Goal: Find specific page/section: Find specific page/section

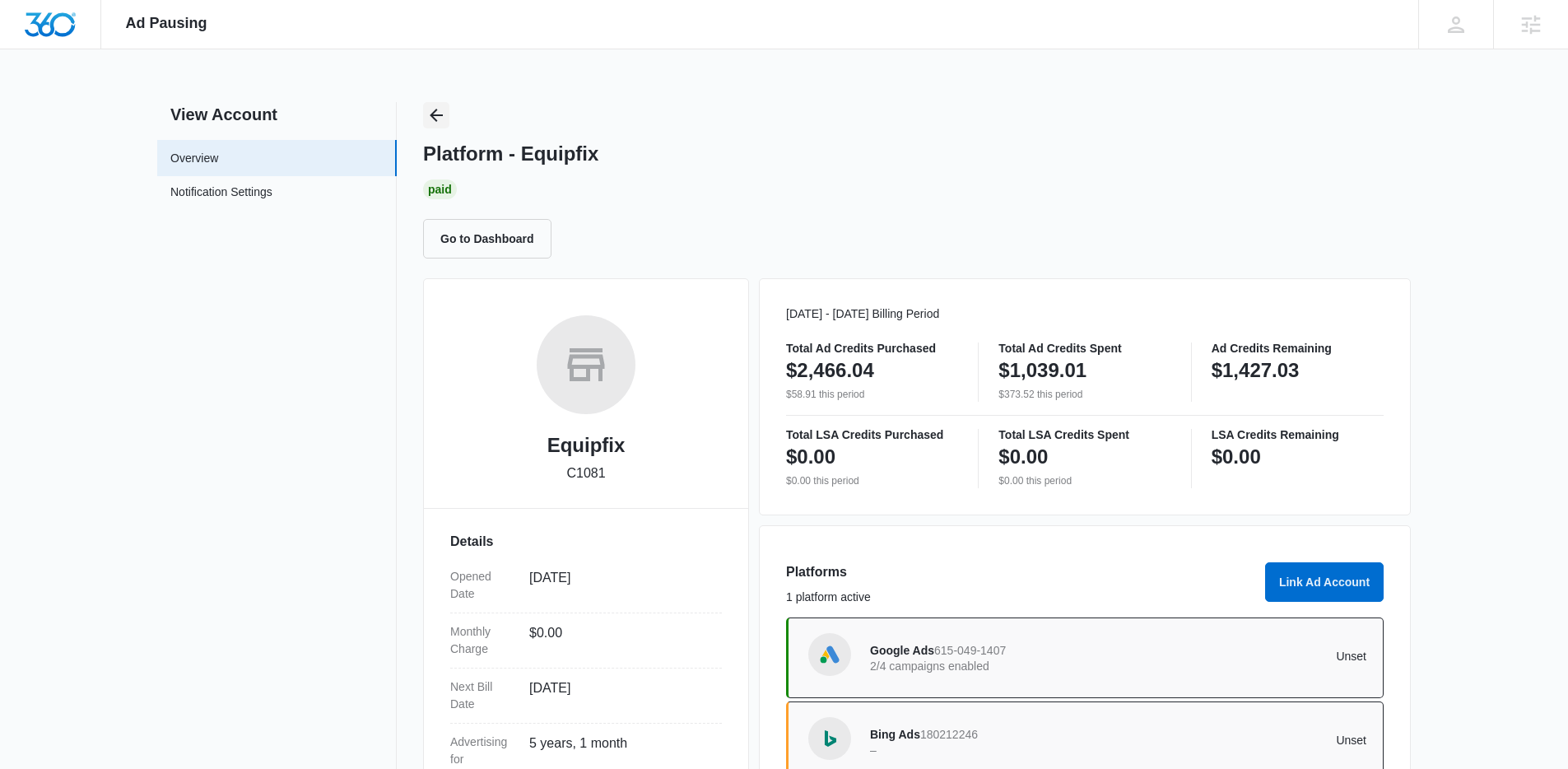
drag, startPoint x: 422, startPoint y: 100, endPoint x: 435, endPoint y: 121, distance: 24.7
click at [426, 106] on div "Ad Pausing Apps Reputation Websites Forms CRM Email Social Shop Content Ads Int…" at bounding box center [784, 384] width 1568 height 769
click at [435, 121] on icon "Back" at bounding box center [436, 116] width 13 height 13
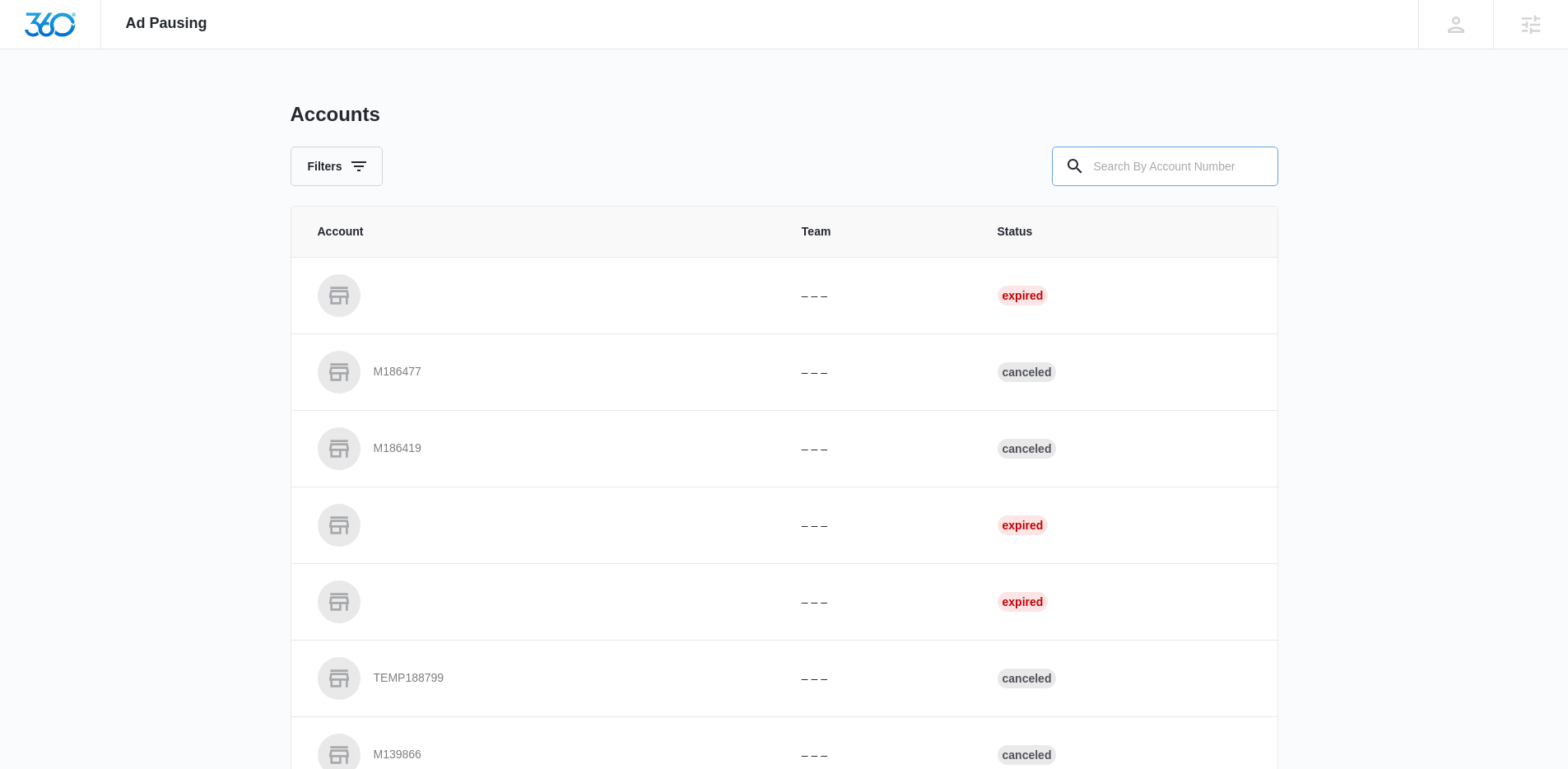
click at [1131, 166] on input "text" at bounding box center [1165, 166] width 226 height 39
paste input "M320621"
type input "M320621"
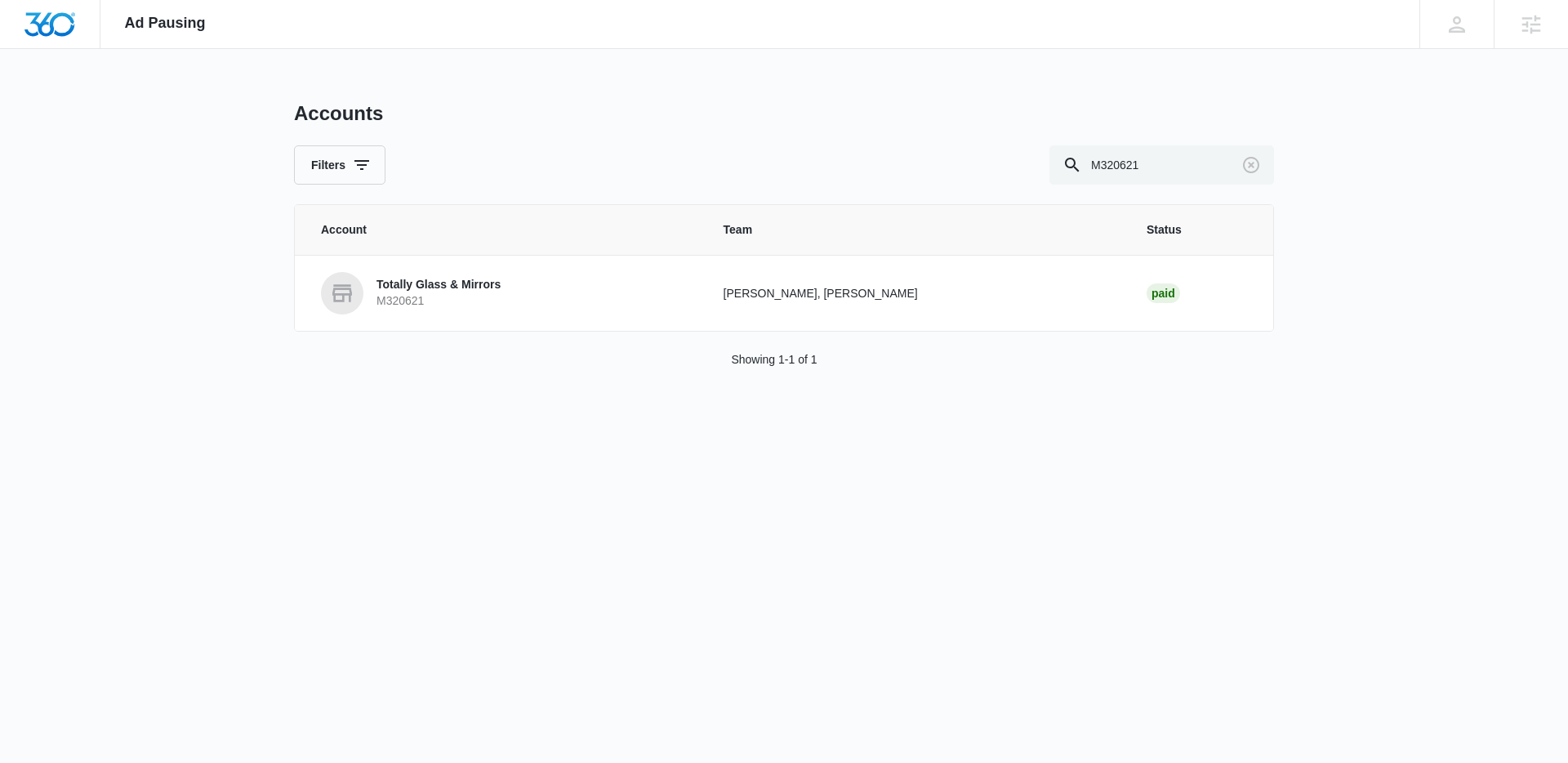
click at [370, 308] on link "Totally Glass & Mirrors M320621" at bounding box center [502, 293] width 363 height 43
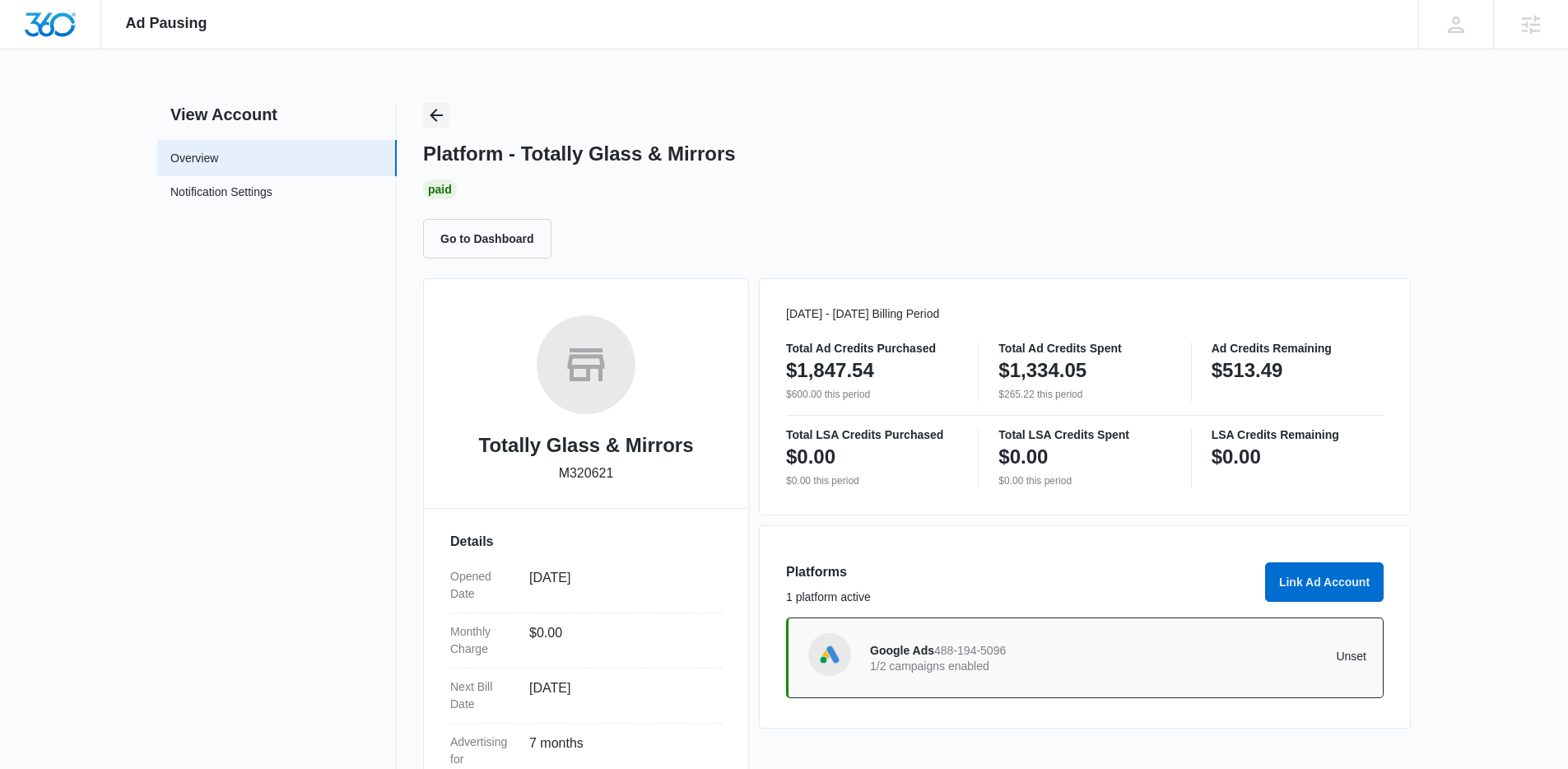
click at [428, 108] on icon "Back" at bounding box center [436, 115] width 20 height 20
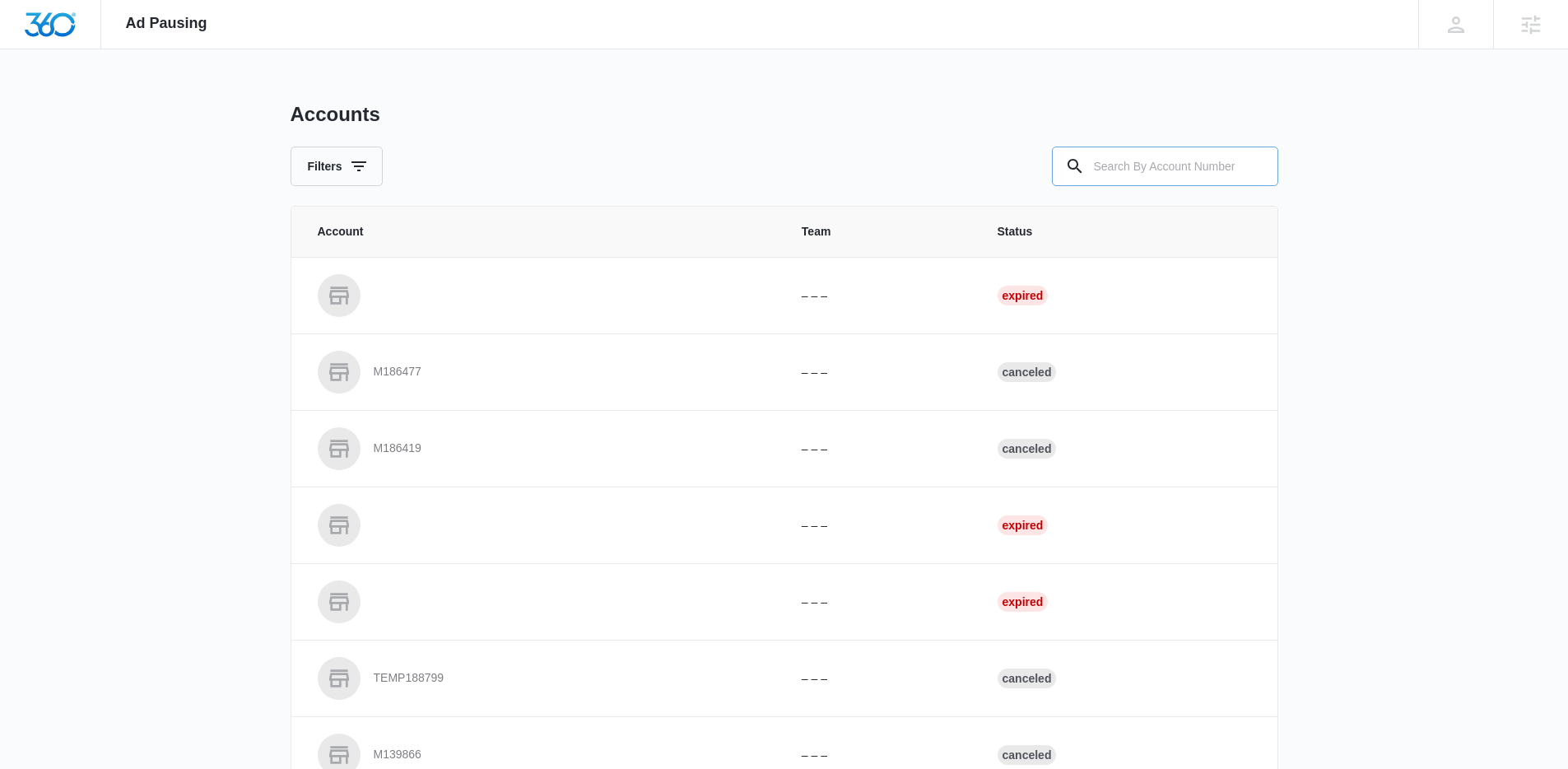
click at [1087, 162] on div at bounding box center [1074, 166] width 26 height 39
drag, startPoint x: 1177, startPoint y: 160, endPoint x: 900, endPoint y: 149, distance: 277.2
click at [1133, 158] on input "text" at bounding box center [1165, 166] width 226 height 39
paste input "M321974"
type input "M321974"
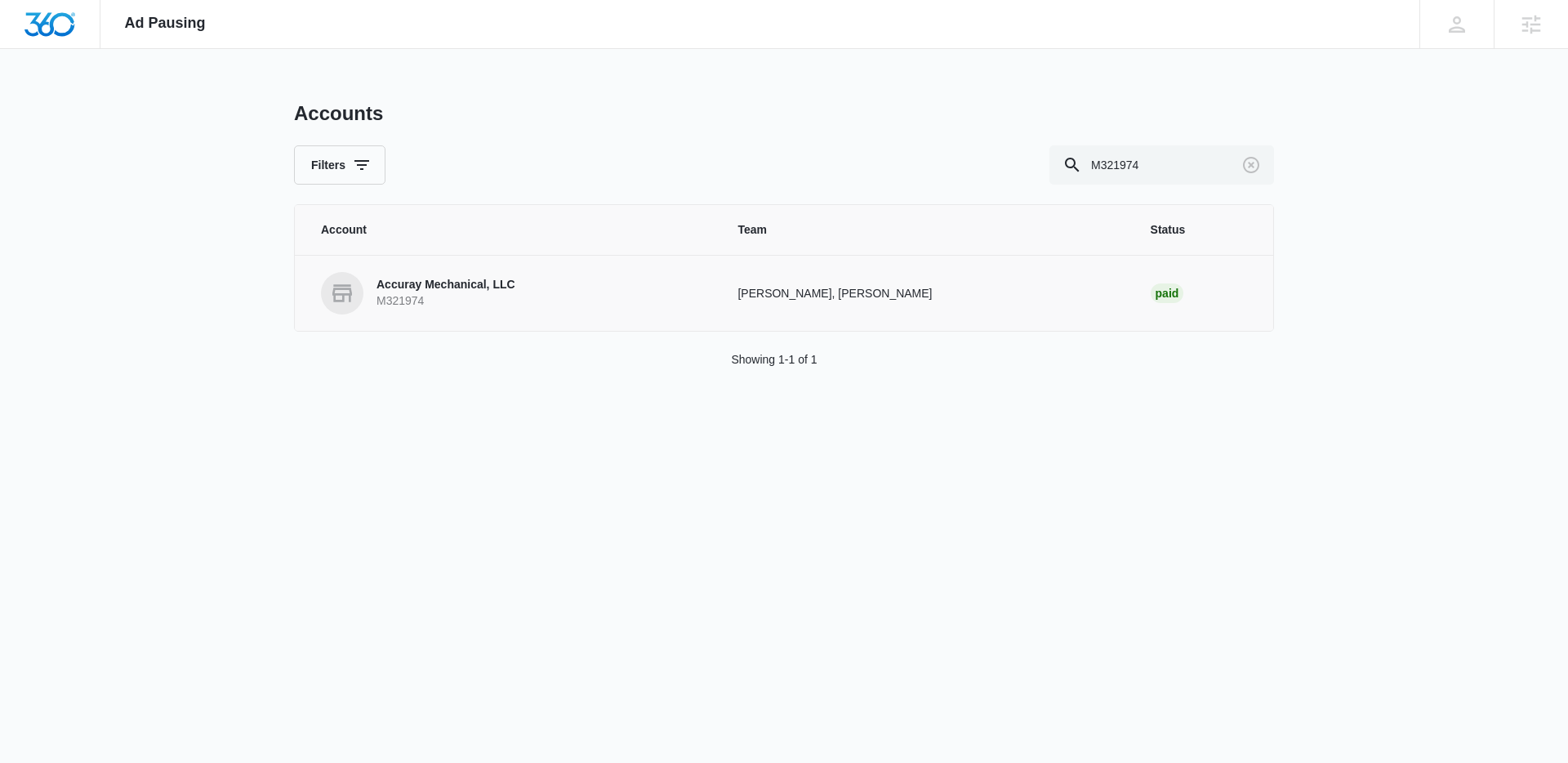
click at [387, 294] on p "M321974" at bounding box center [446, 302] width 139 height 17
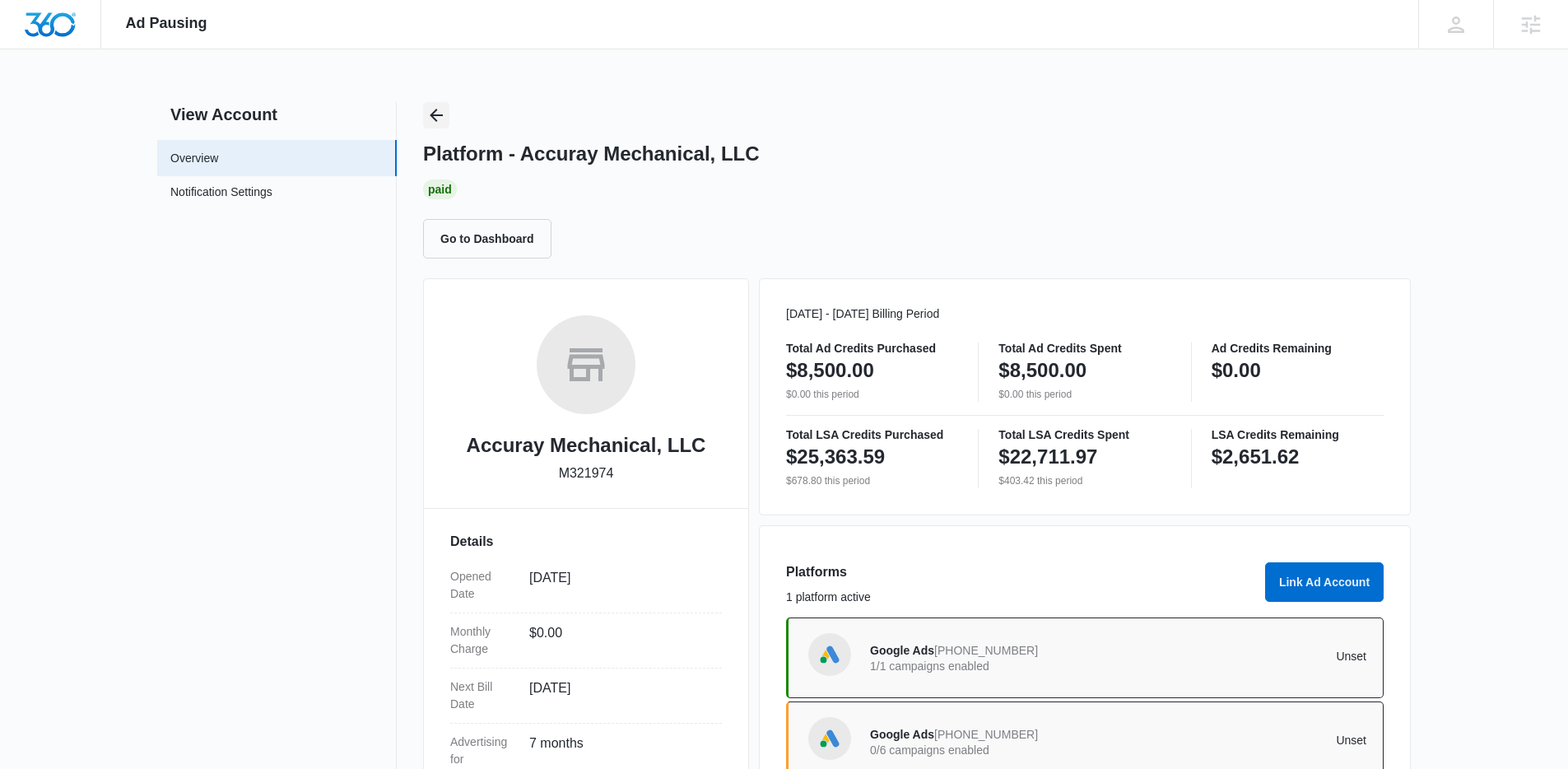
drag, startPoint x: 447, startPoint y: 130, endPoint x: 443, endPoint y: 118, distance: 12.6
click at [447, 130] on div "Platform - Accuray Mechanical, LLC Paid Go to Dashboard" at bounding box center [917, 181] width 988 height 157
click at [444, 117] on icon "Back" at bounding box center [436, 115] width 20 height 20
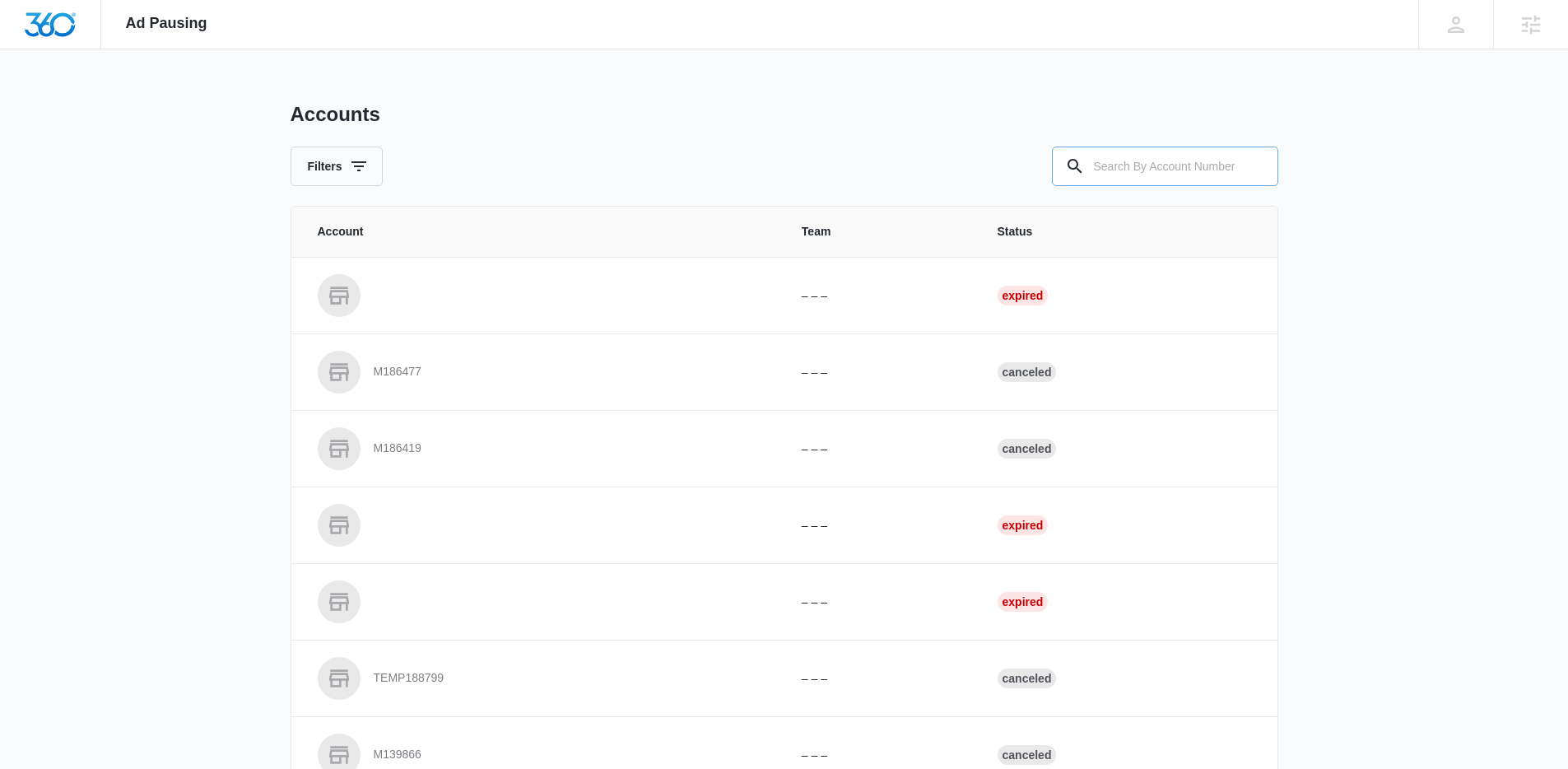
click at [1105, 162] on input "text" at bounding box center [1165, 166] width 226 height 39
paste input "M40085"
type input "M40085"
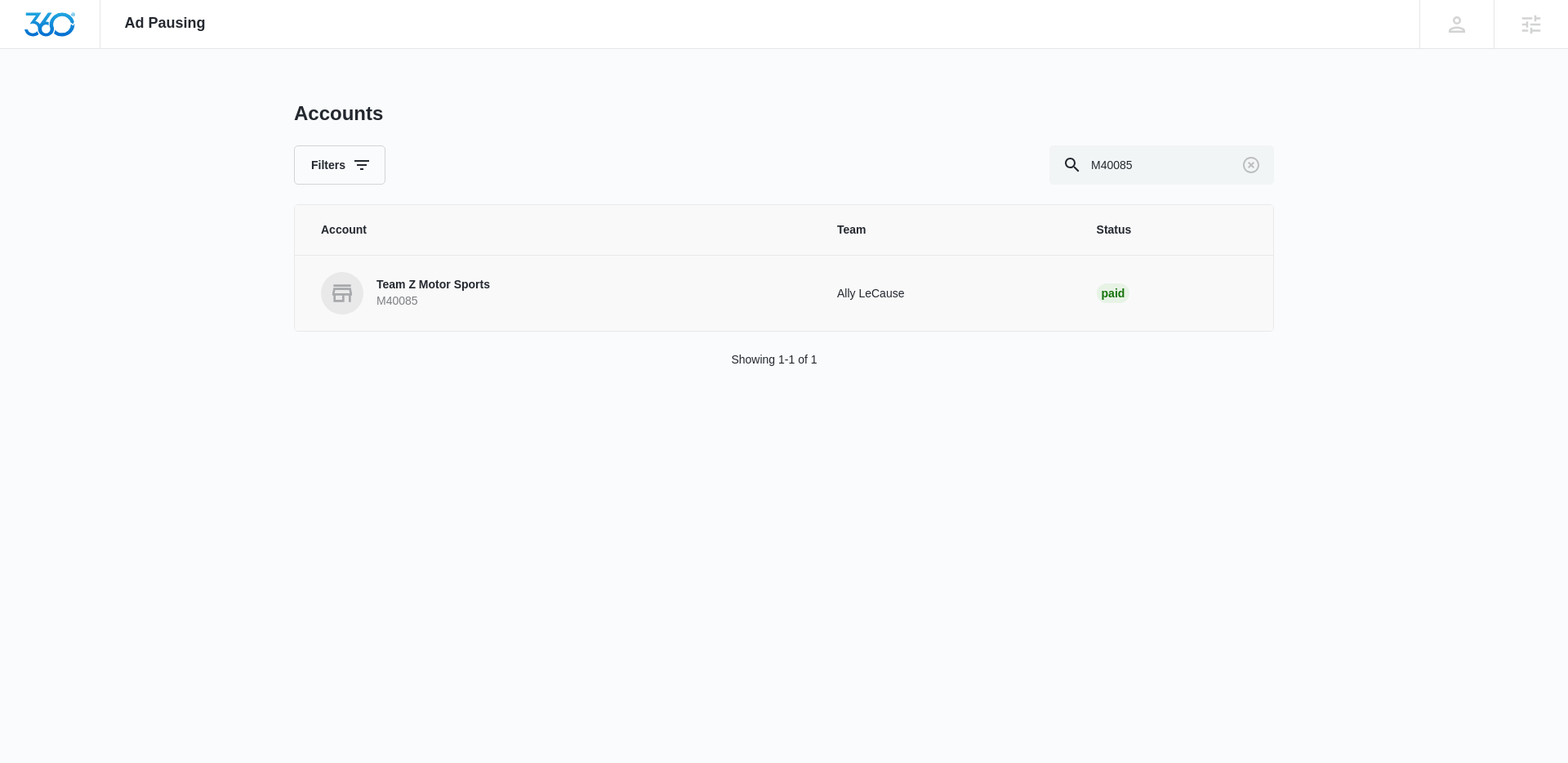
click at [385, 287] on p "Team Z Motor Sports" at bounding box center [433, 285] width 114 height 17
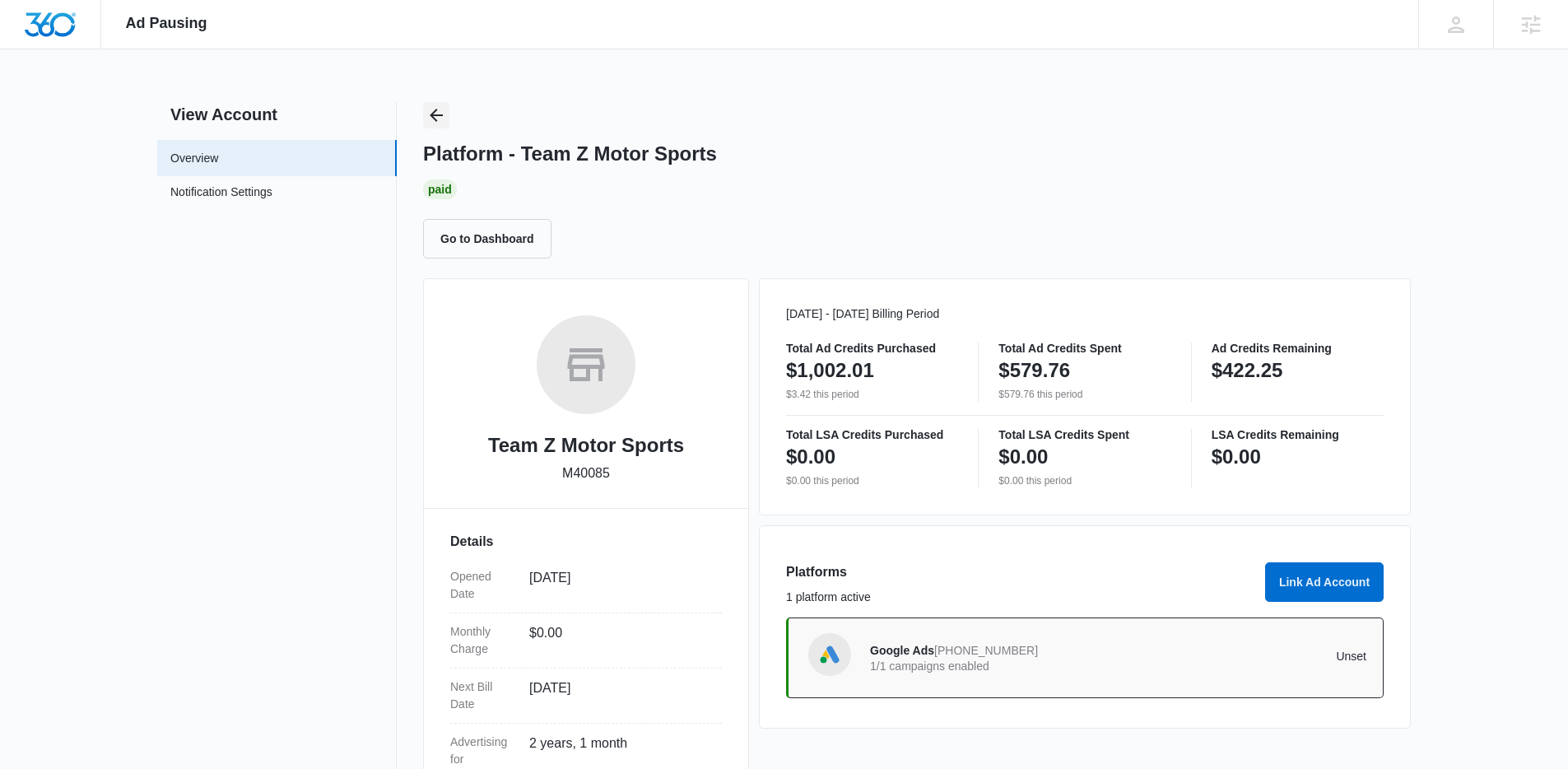
click at [439, 112] on icon "Back" at bounding box center [436, 115] width 20 height 20
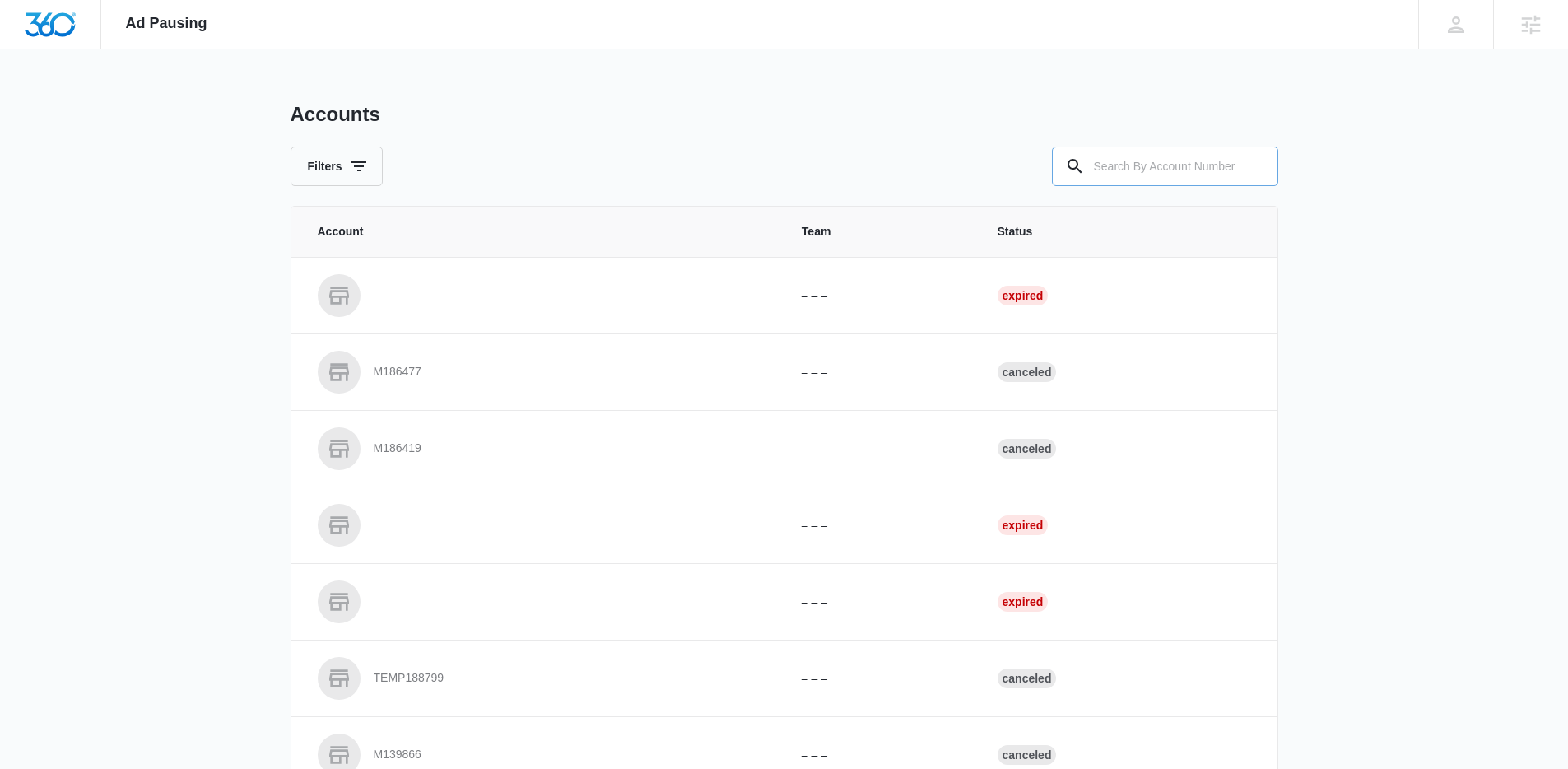
drag, startPoint x: 1187, startPoint y: 148, endPoint x: 1165, endPoint y: 173, distance: 33.3
click at [1184, 152] on input "text" at bounding box center [1165, 166] width 226 height 39
paste input "M10888"
type input "M10888"
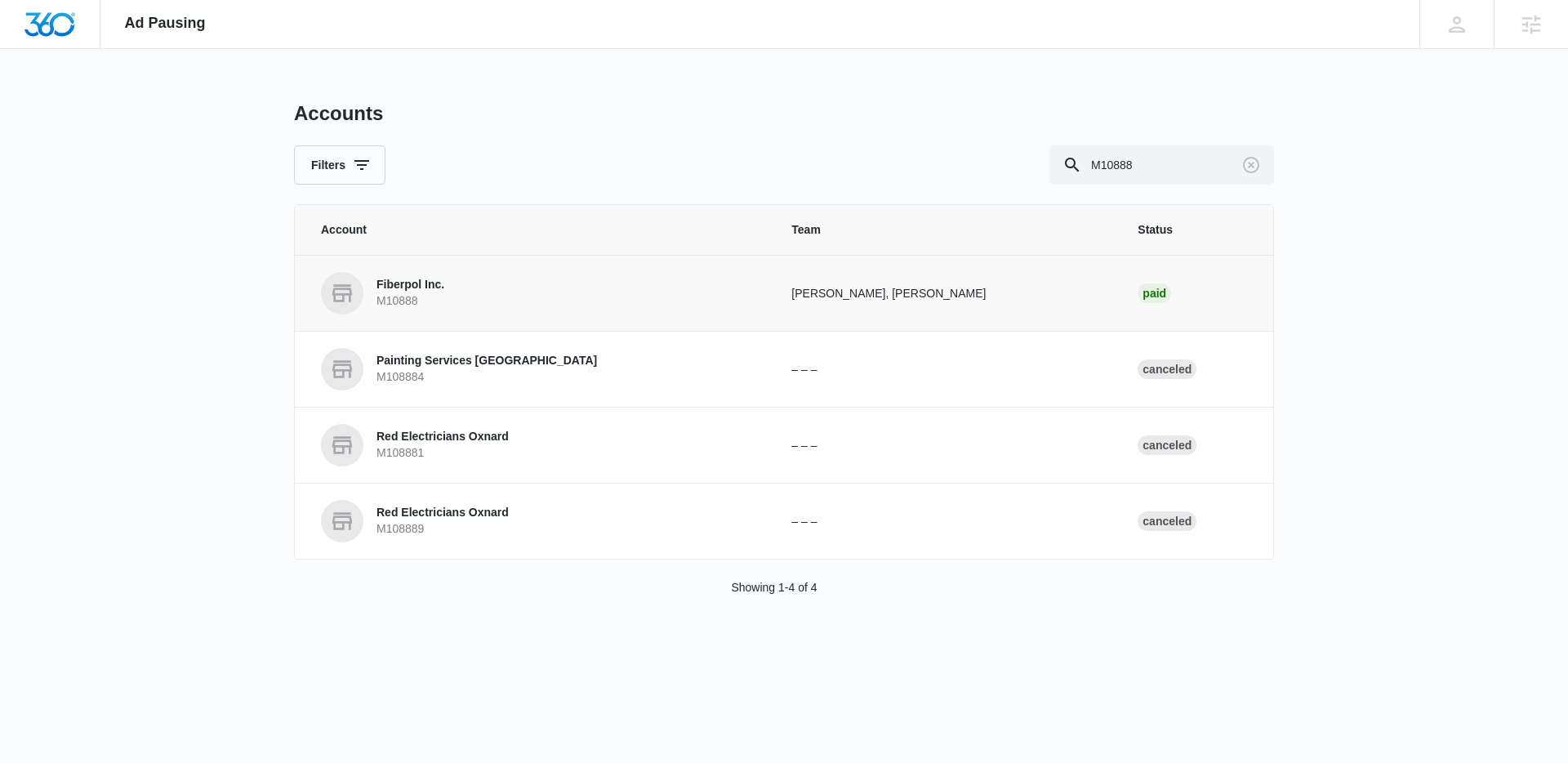
click at [419, 277] on p "Fiberpol Inc." at bounding box center [410, 285] width 67 height 17
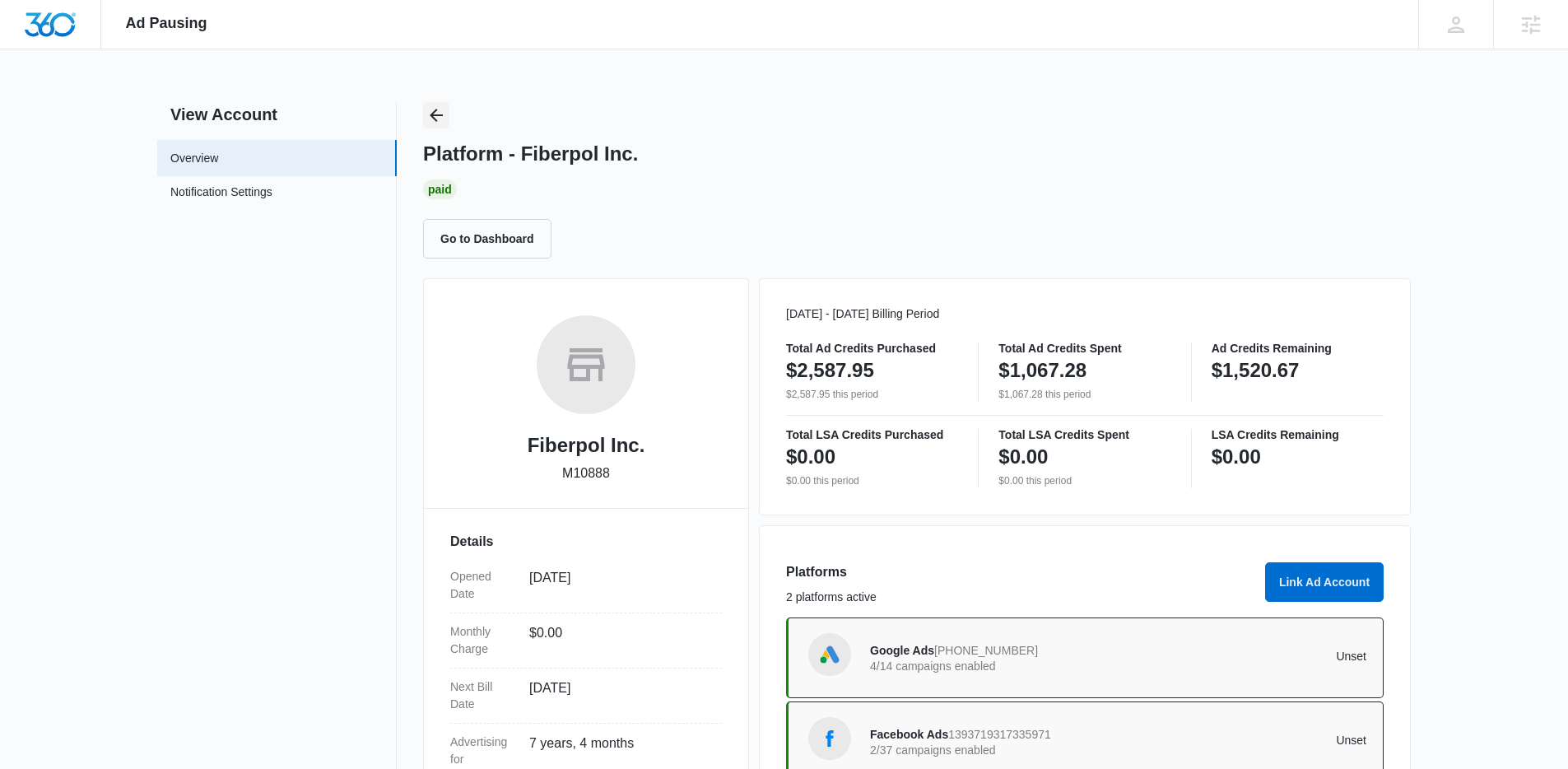
click at [435, 114] on icon "Back" at bounding box center [436, 115] width 20 height 20
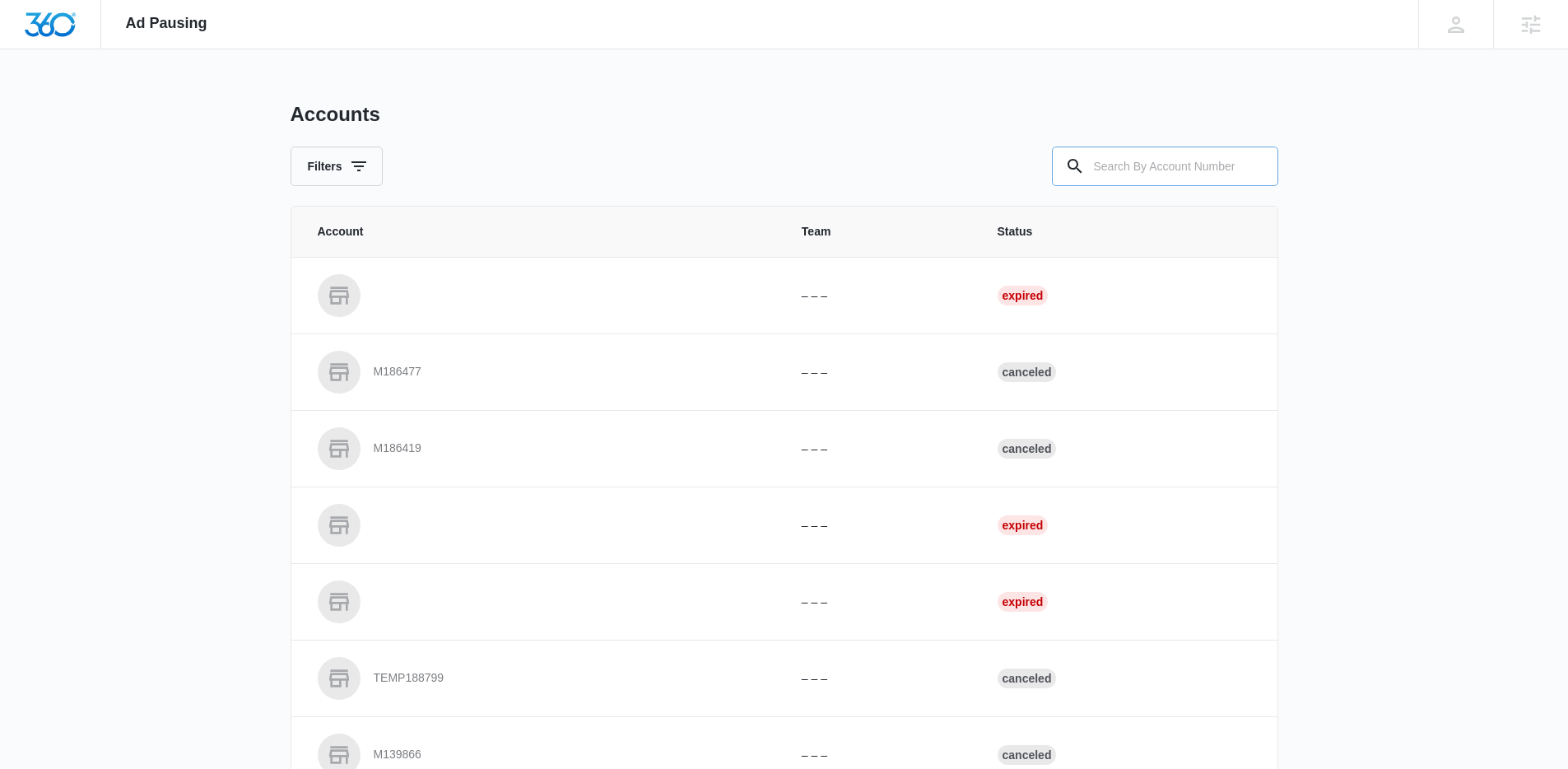
drag, startPoint x: 1146, startPoint y: 169, endPoint x: 1059, endPoint y: 167, distance: 87.0
click at [1146, 169] on input "text" at bounding box center [1165, 166] width 226 height 39
paste input "M321166"
type input "M321166"
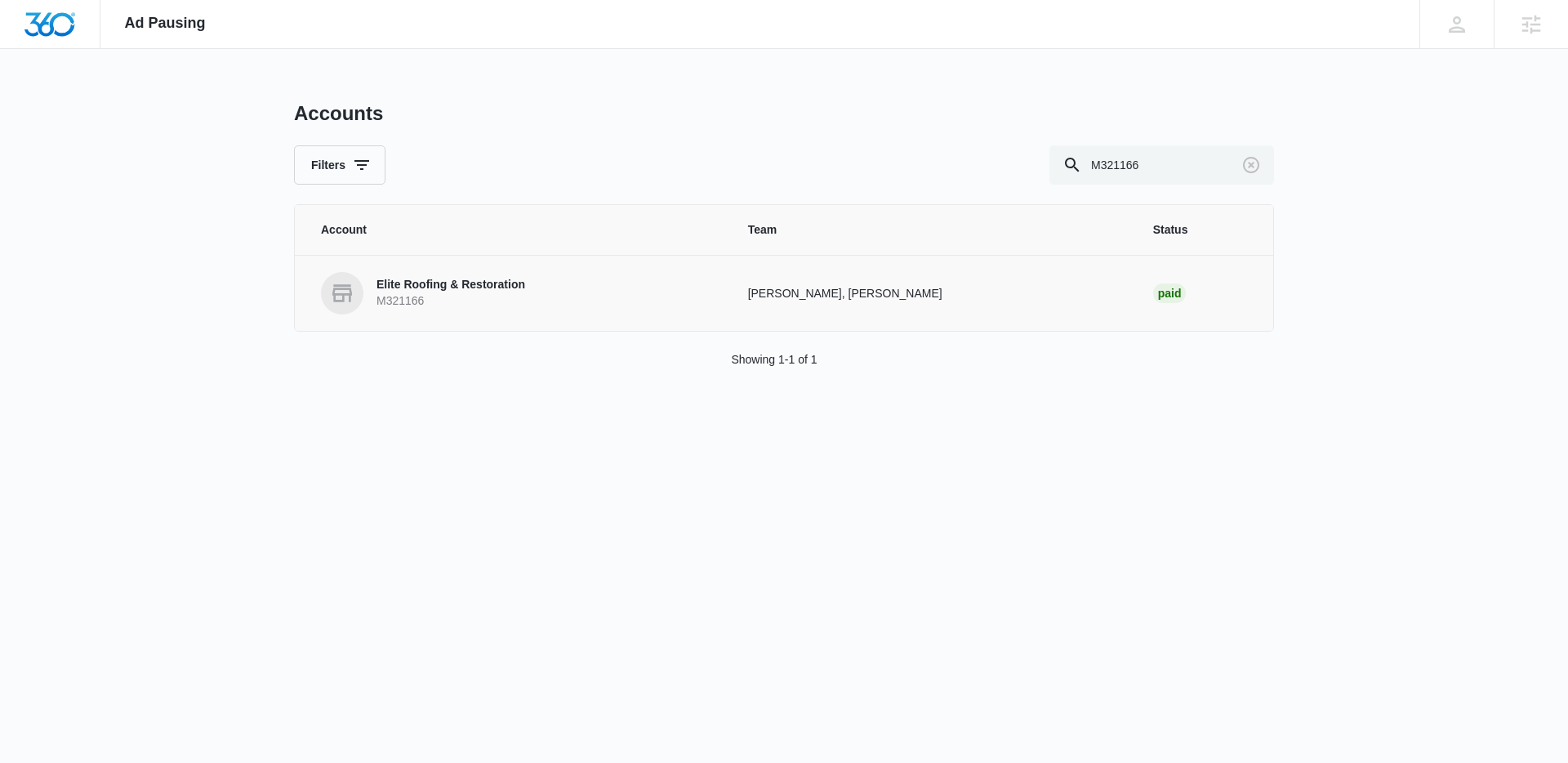
click at [452, 286] on p "Elite Roofing & Restoration" at bounding box center [450, 285] width 149 height 17
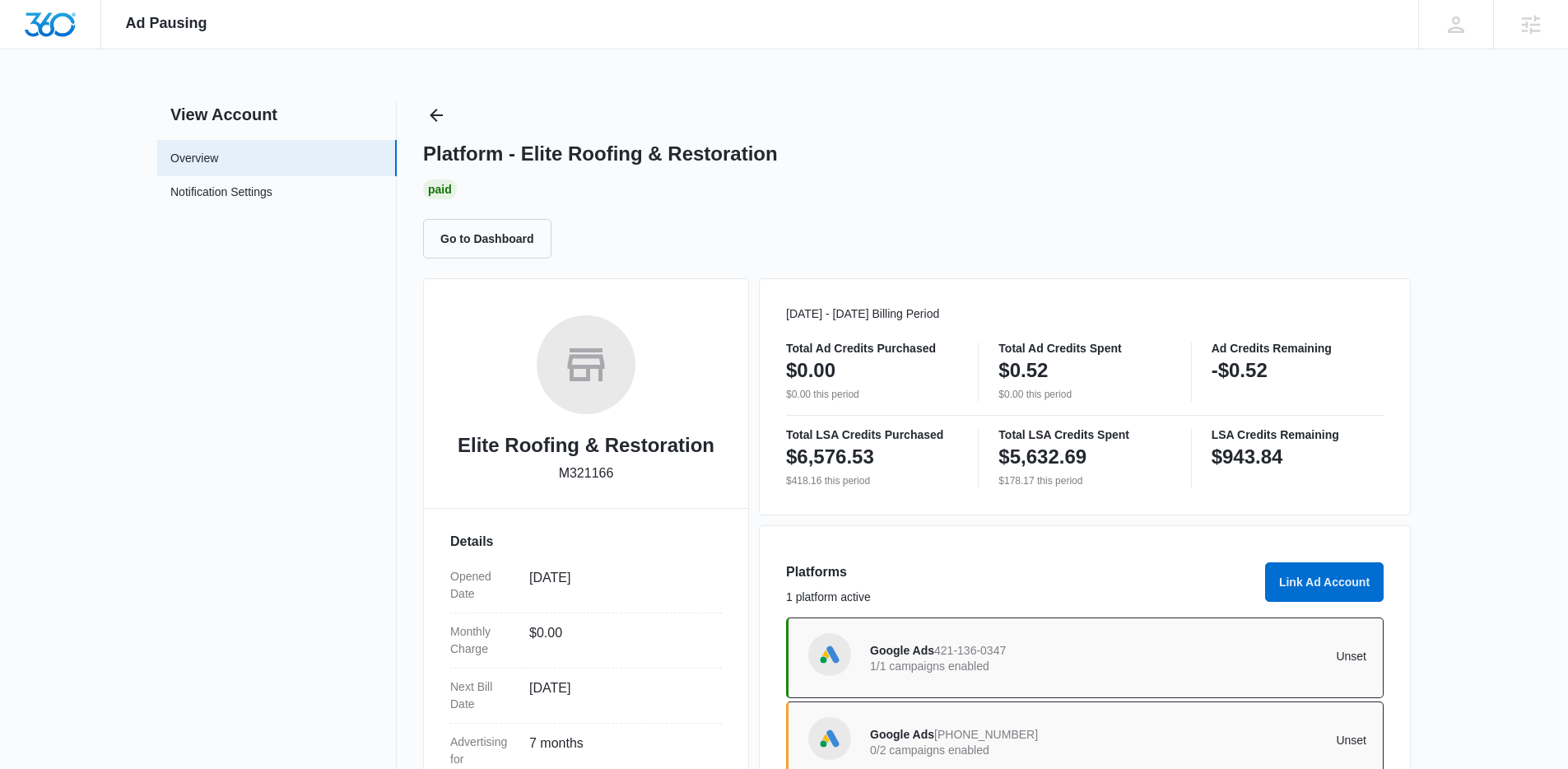
drag, startPoint x: 1283, startPoint y: 449, endPoint x: 1313, endPoint y: 456, distance: 30.8
click at [1283, 450] on p "$943.84" at bounding box center [1247, 457] width 72 height 26
drag, startPoint x: 1313, startPoint y: 456, endPoint x: 1221, endPoint y: 455, distance: 92.0
click at [1221, 455] on div "$943.84" at bounding box center [1297, 457] width 172 height 33
copy p "943.84"
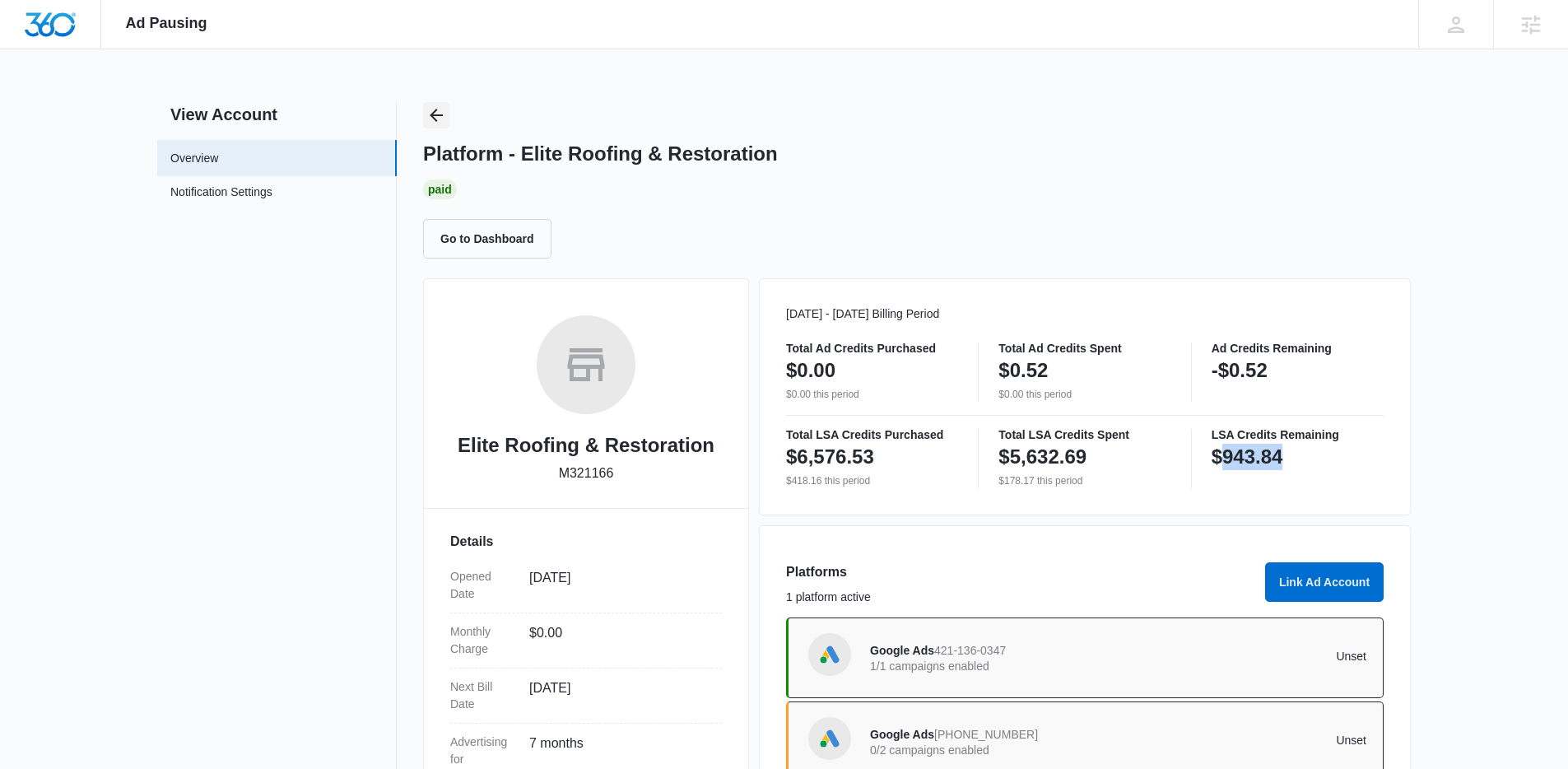
click at [445, 121] on icon "Back" at bounding box center [436, 115] width 20 height 20
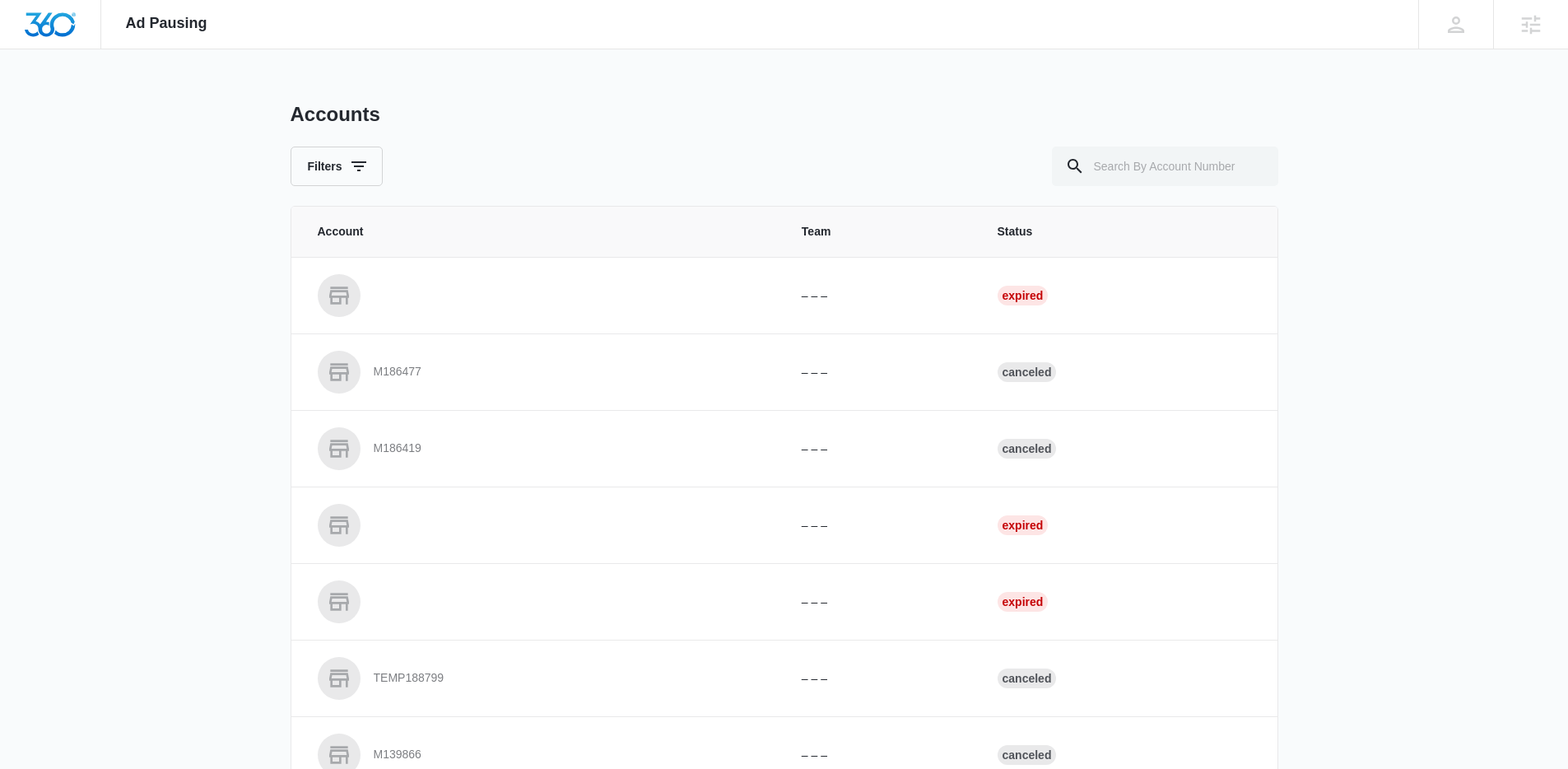
drag, startPoint x: 1280, startPoint y: 207, endPoint x: 1236, endPoint y: 187, distance: 48.3
click at [1272, 204] on div "Ad Pausing Apps Reputation Websites Forms CRM Email Social Shop Content Ads Int…" at bounding box center [784, 384] width 1568 height 769
click at [1190, 173] on input "text" at bounding box center [1165, 166] width 226 height 39
paste input "M26937"
type input "M26937"
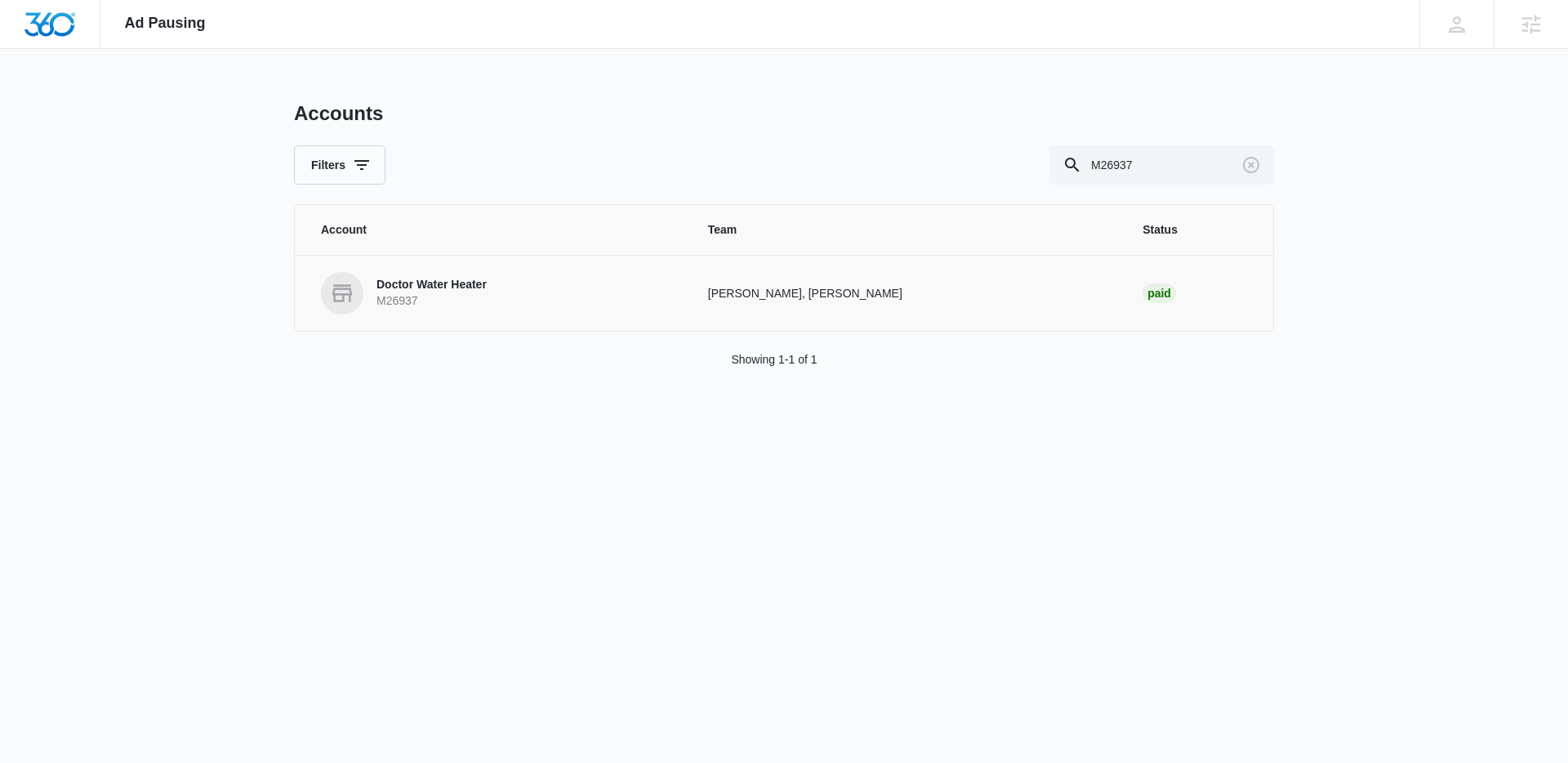
click at [409, 304] on p "M26937" at bounding box center [431, 302] width 110 height 17
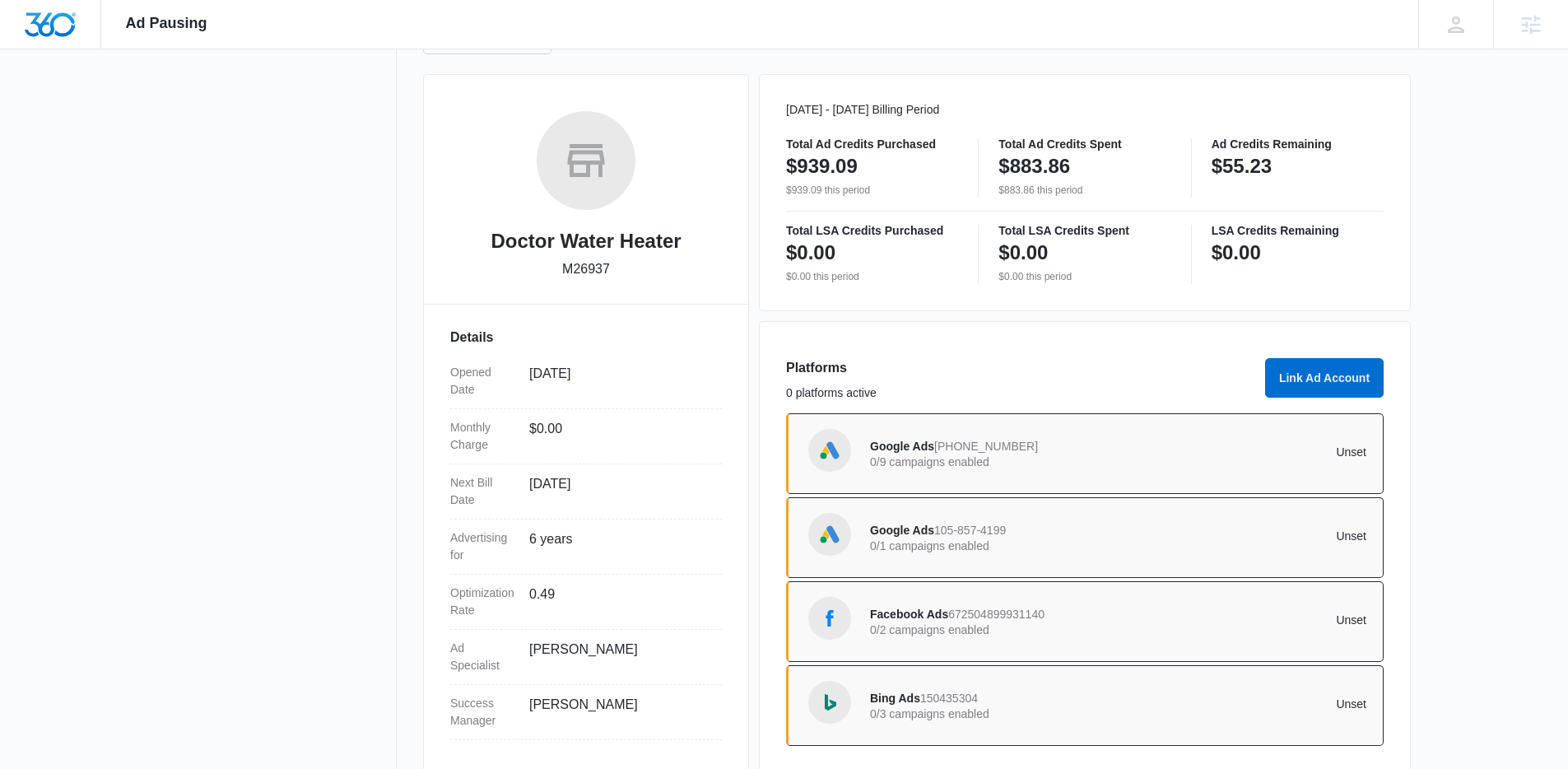
scroll to position [201, 0]
drag, startPoint x: 1272, startPoint y: 176, endPoint x: 1203, endPoint y: 173, distance: 69.1
click at [1207, 169] on div "Total Ad Credits Purchased $939.09 $939.09 this period Total Ad Credits Spent $…" at bounding box center [1084, 171] width 597 height 60
copy p "$55.23"
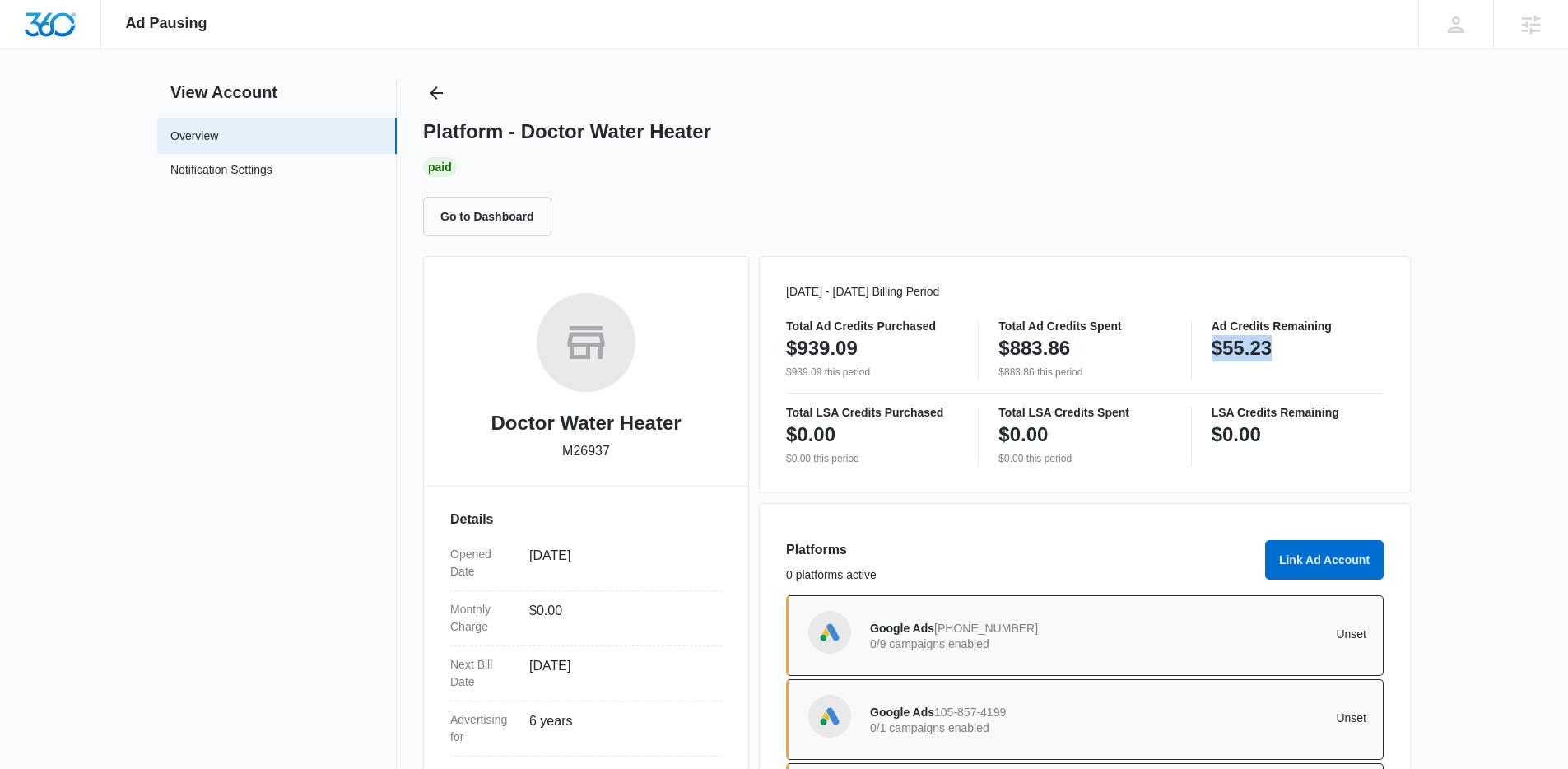
scroll to position [0, 0]
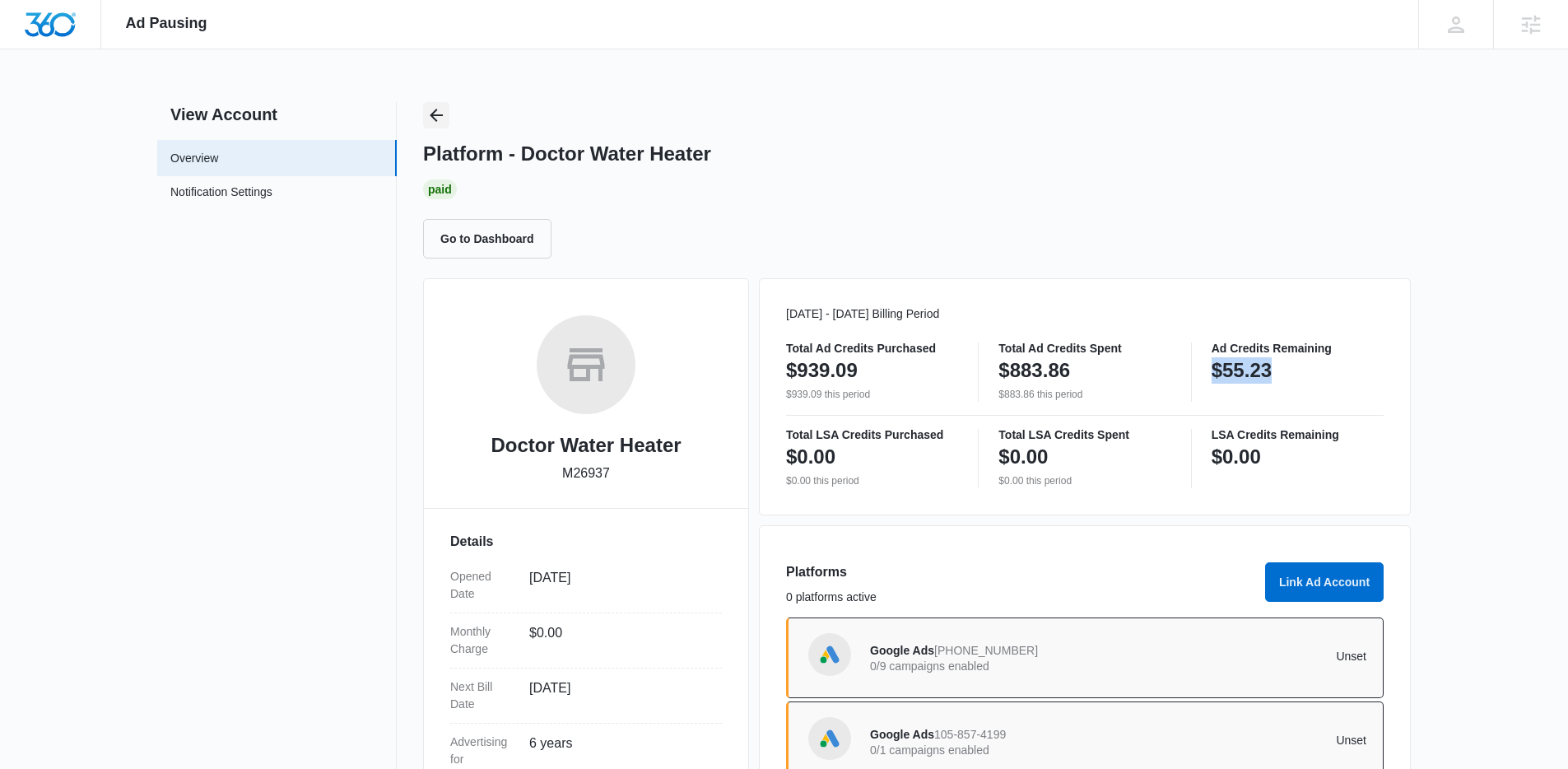
click at [437, 105] on icon "Back" at bounding box center [436, 115] width 20 height 20
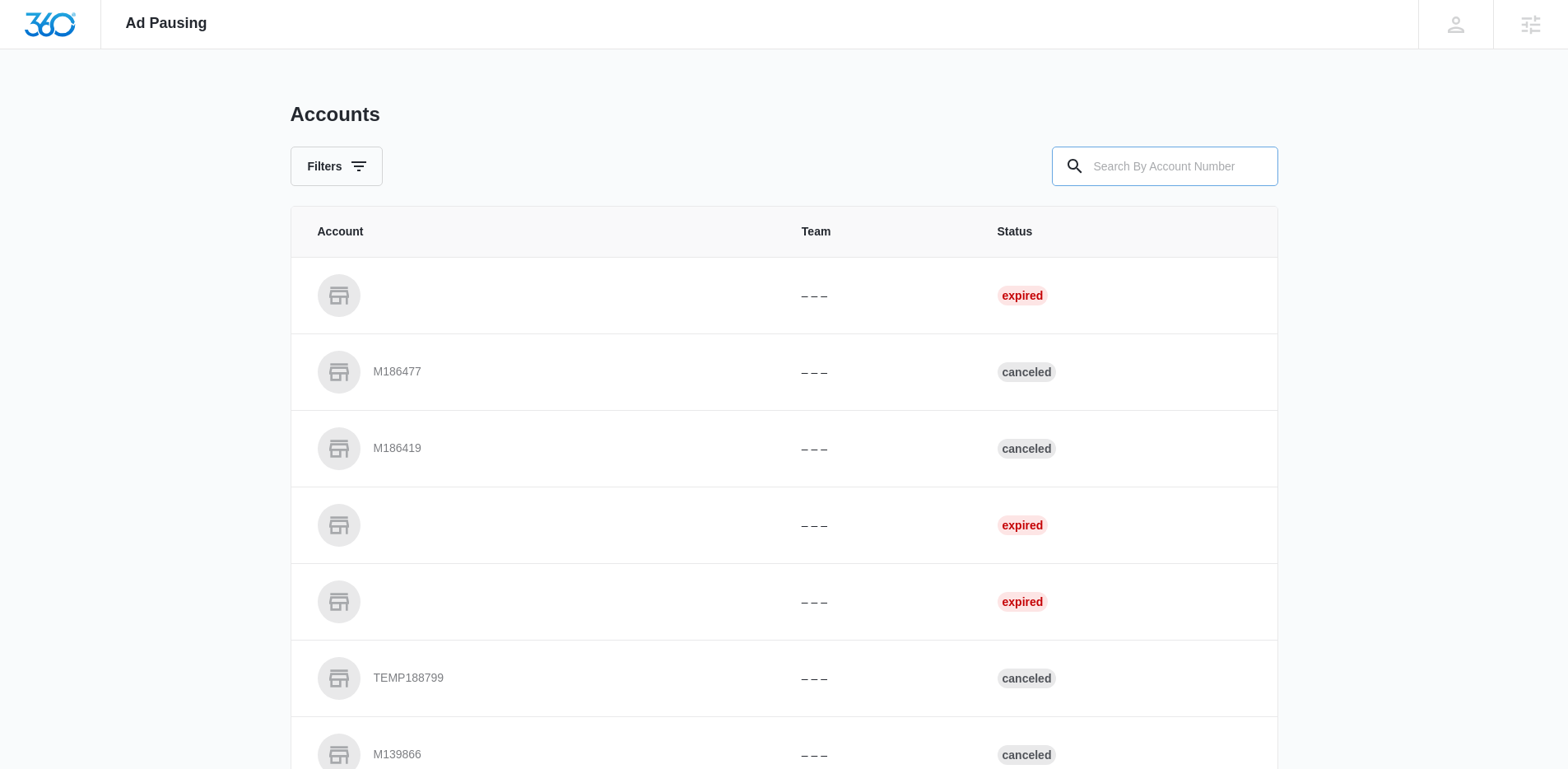
click at [1165, 164] on input "text" at bounding box center [1165, 166] width 226 height 39
paste input "M52961"
type input "M52961"
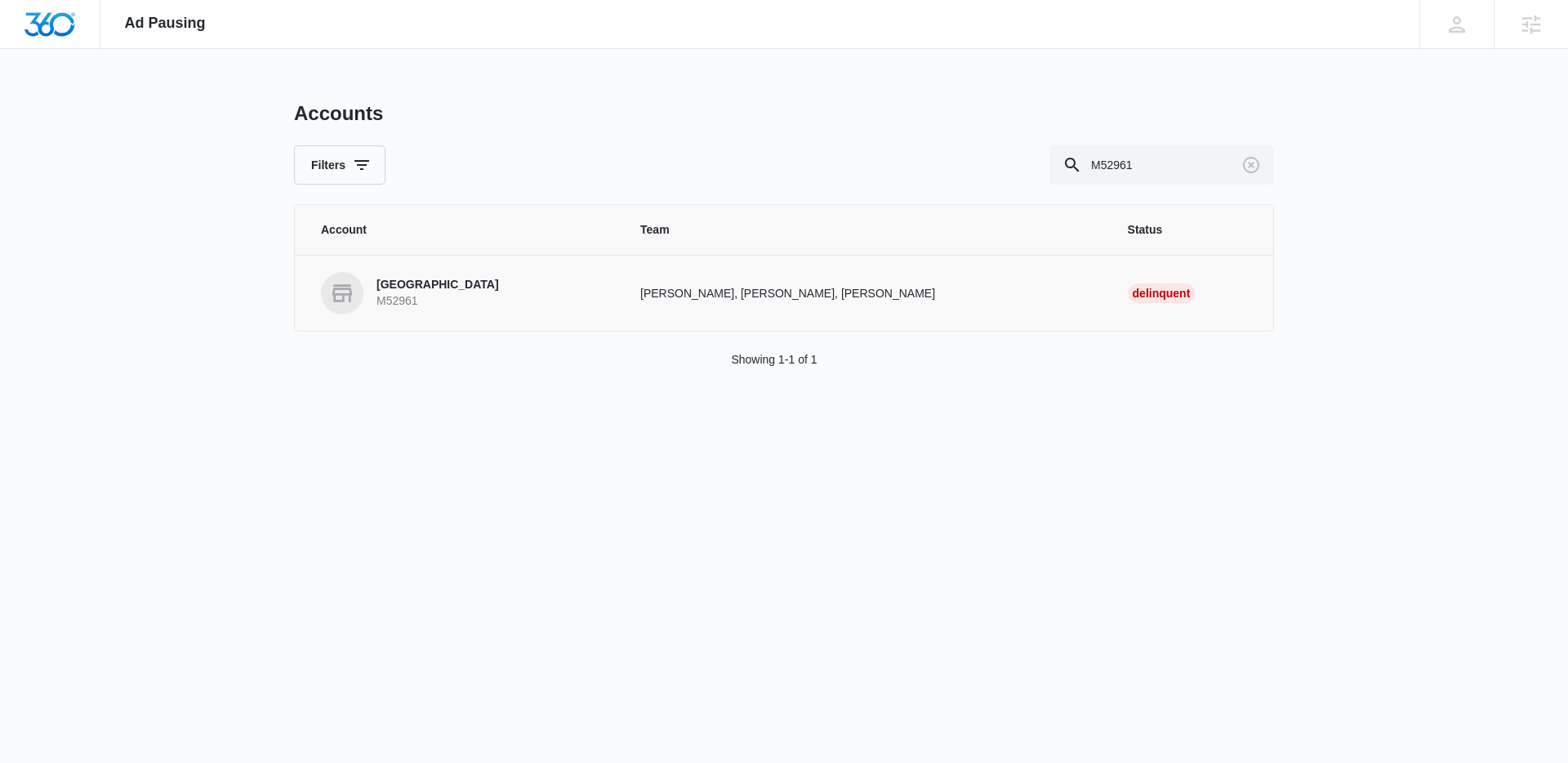
click at [426, 274] on link "Sentral Ave M52961" at bounding box center [460, 293] width 280 height 43
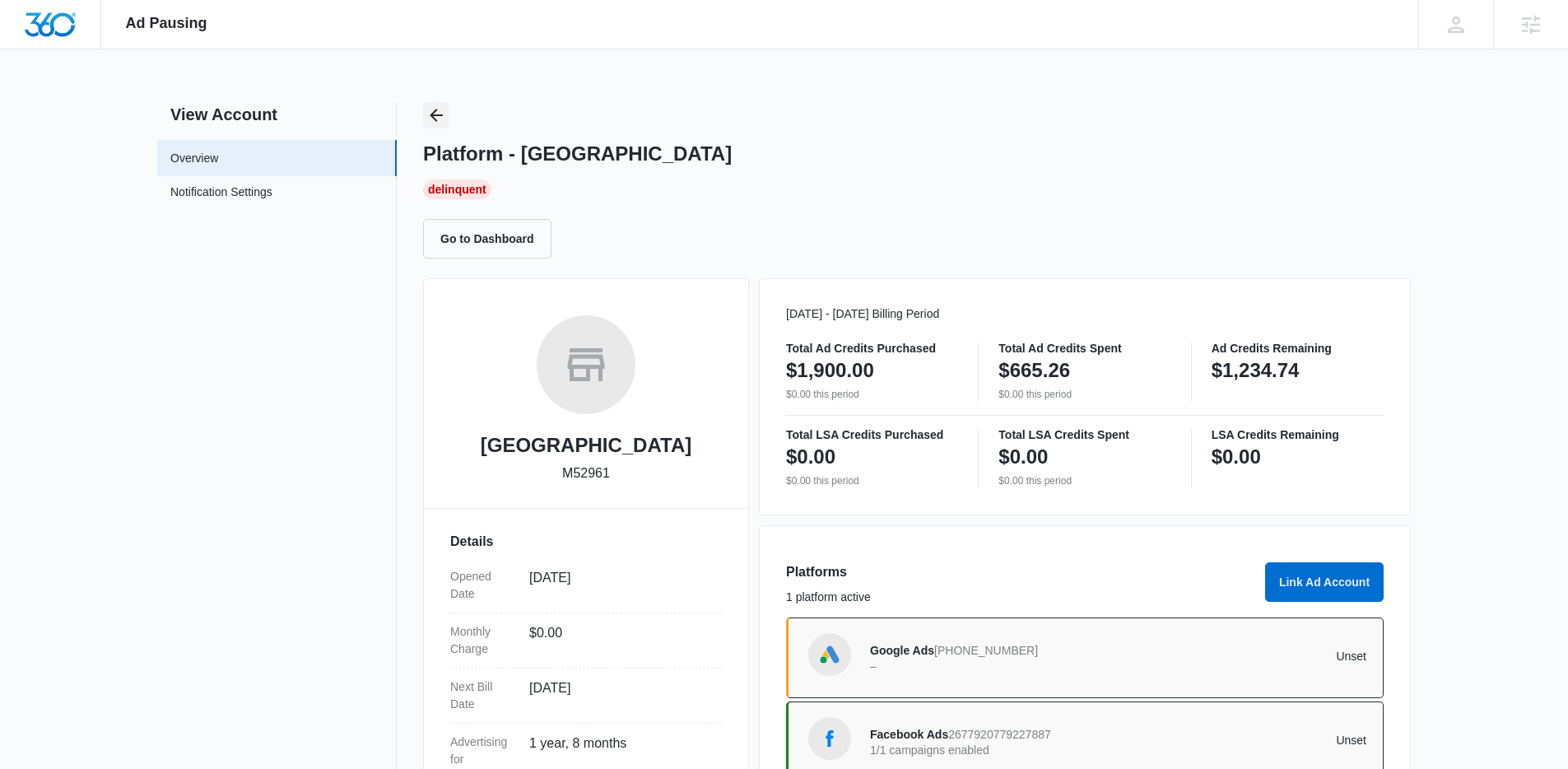
click at [442, 122] on icon "Back" at bounding box center [436, 115] width 20 height 20
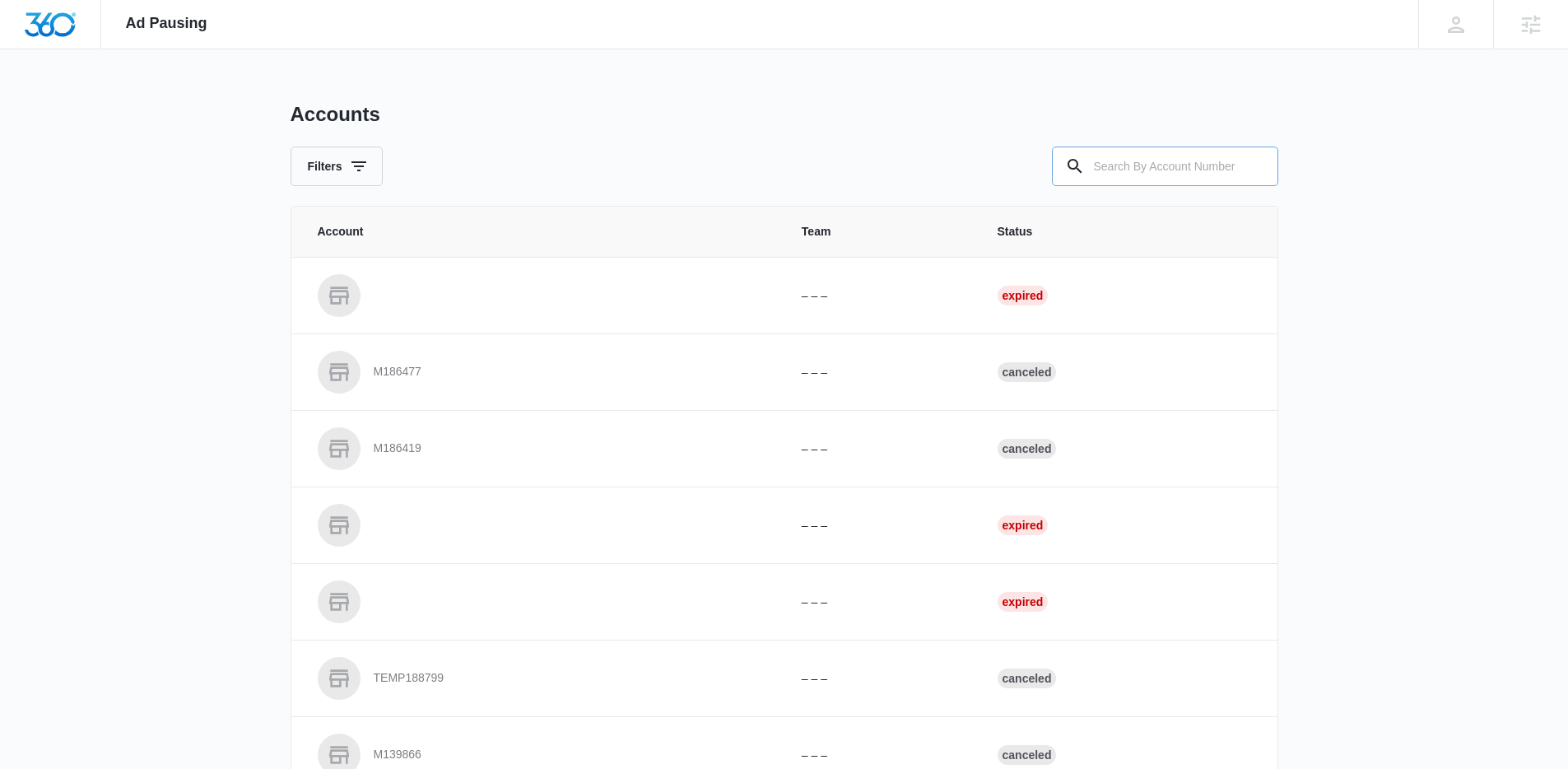
drag, startPoint x: 1065, startPoint y: 175, endPoint x: 1103, endPoint y: 170, distance: 38.3
click at [1073, 175] on icon at bounding box center [1074, 166] width 20 height 20
click at [1122, 164] on input "text" at bounding box center [1165, 166] width 226 height 39
paste input "M319922"
type input "M319922"
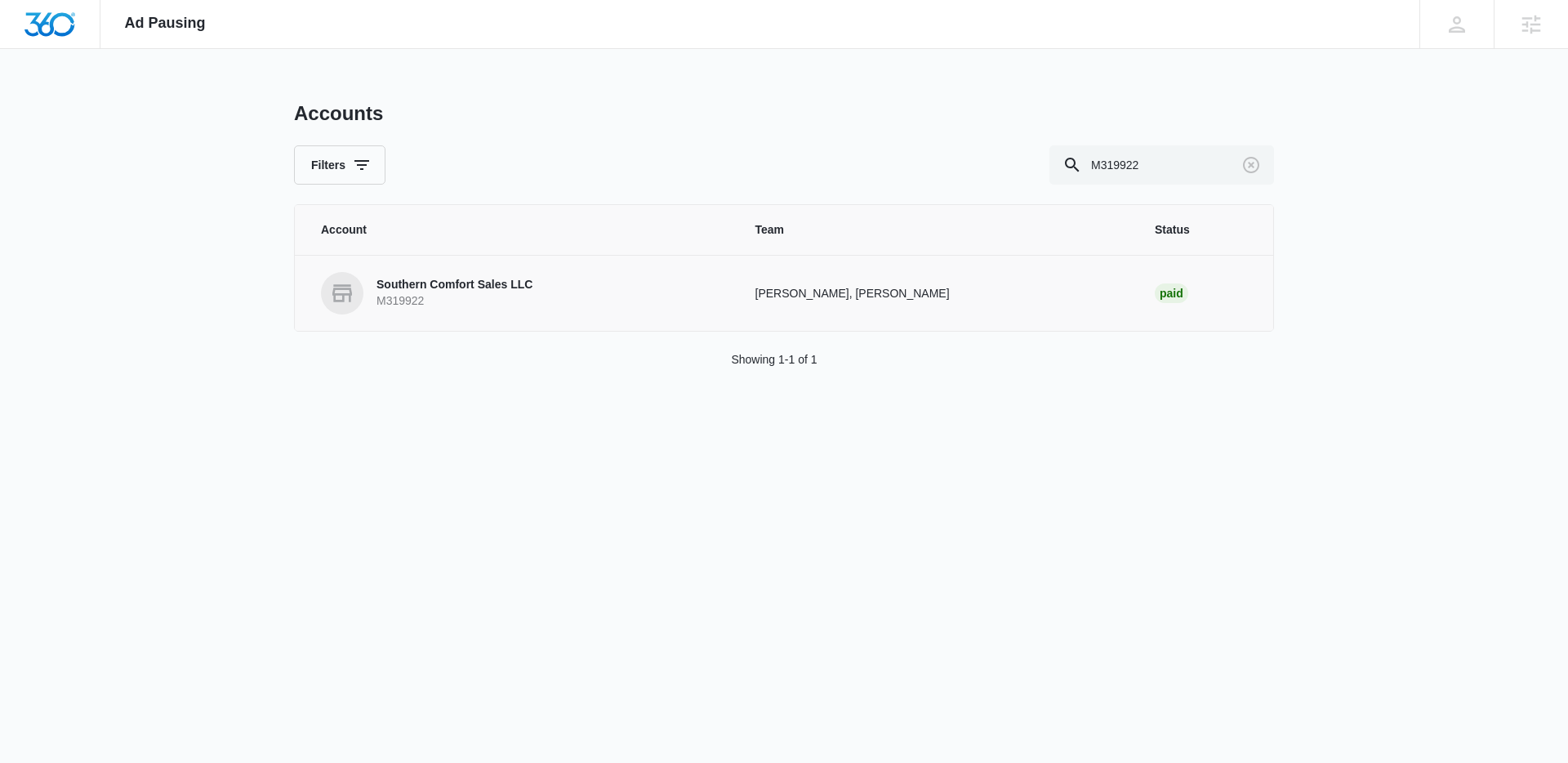
click at [470, 293] on p "M319922" at bounding box center [454, 302] width 156 height 17
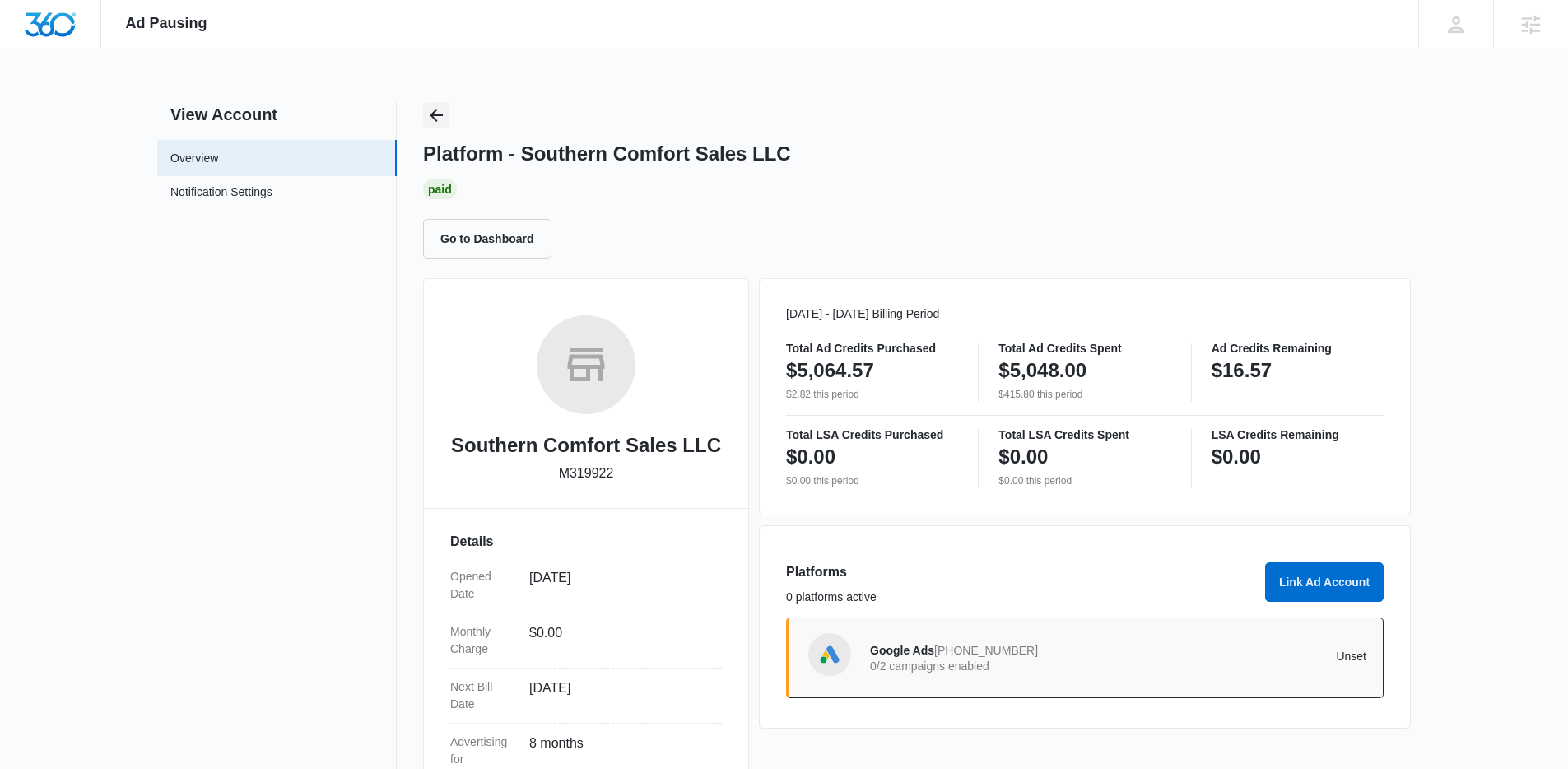
click at [437, 103] on button "Back" at bounding box center [436, 116] width 26 height 26
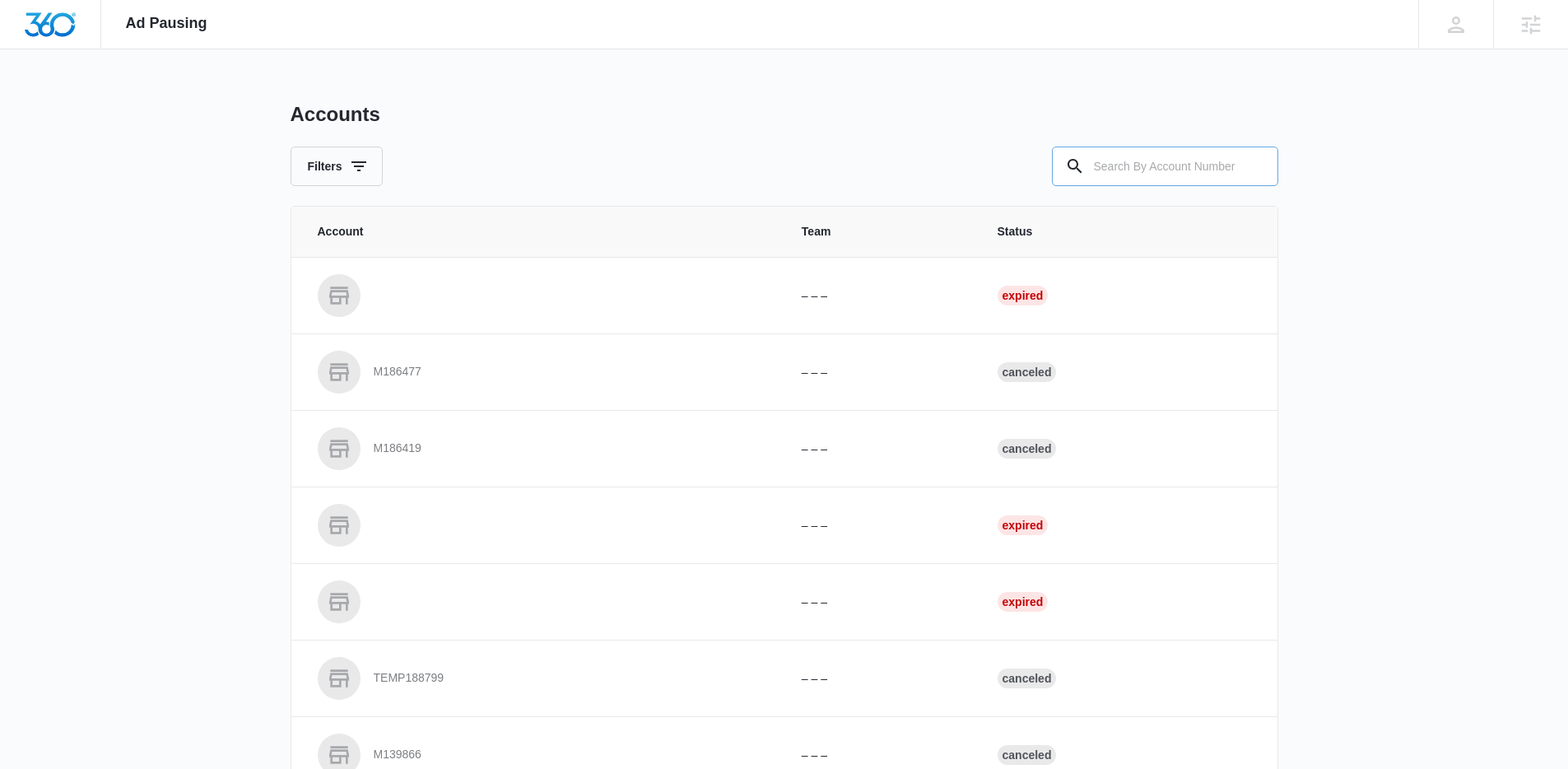
drag, startPoint x: 1181, startPoint y: 156, endPoint x: 1098, endPoint y: 180, distance: 86.4
click at [1175, 164] on input "text" at bounding box center [1165, 166] width 226 height 39
paste input "M323508"
type input "M323508"
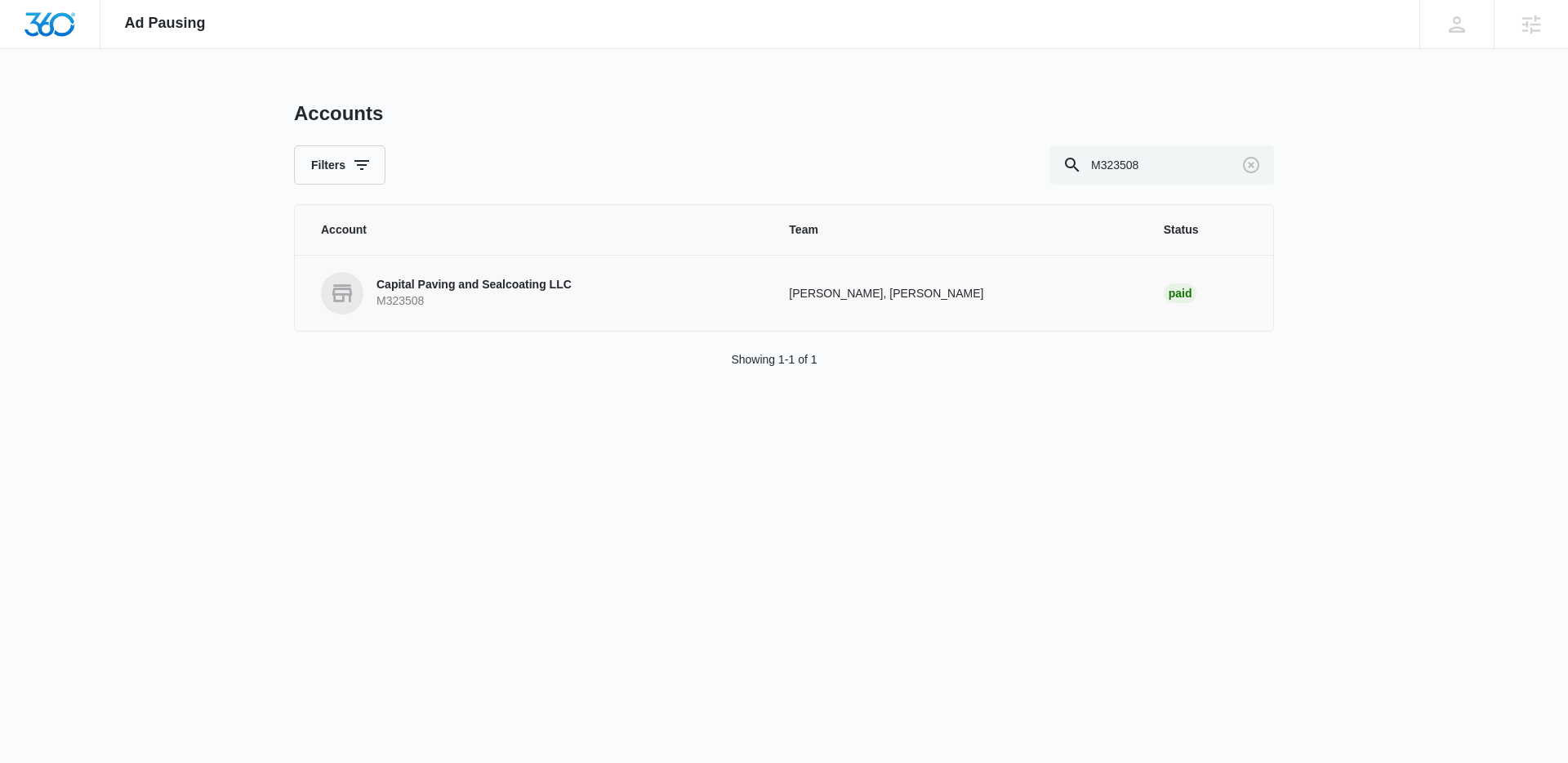
click at [439, 281] on p "Capital Paving and Sealcoating LLC" at bounding box center [473, 285] width 195 height 17
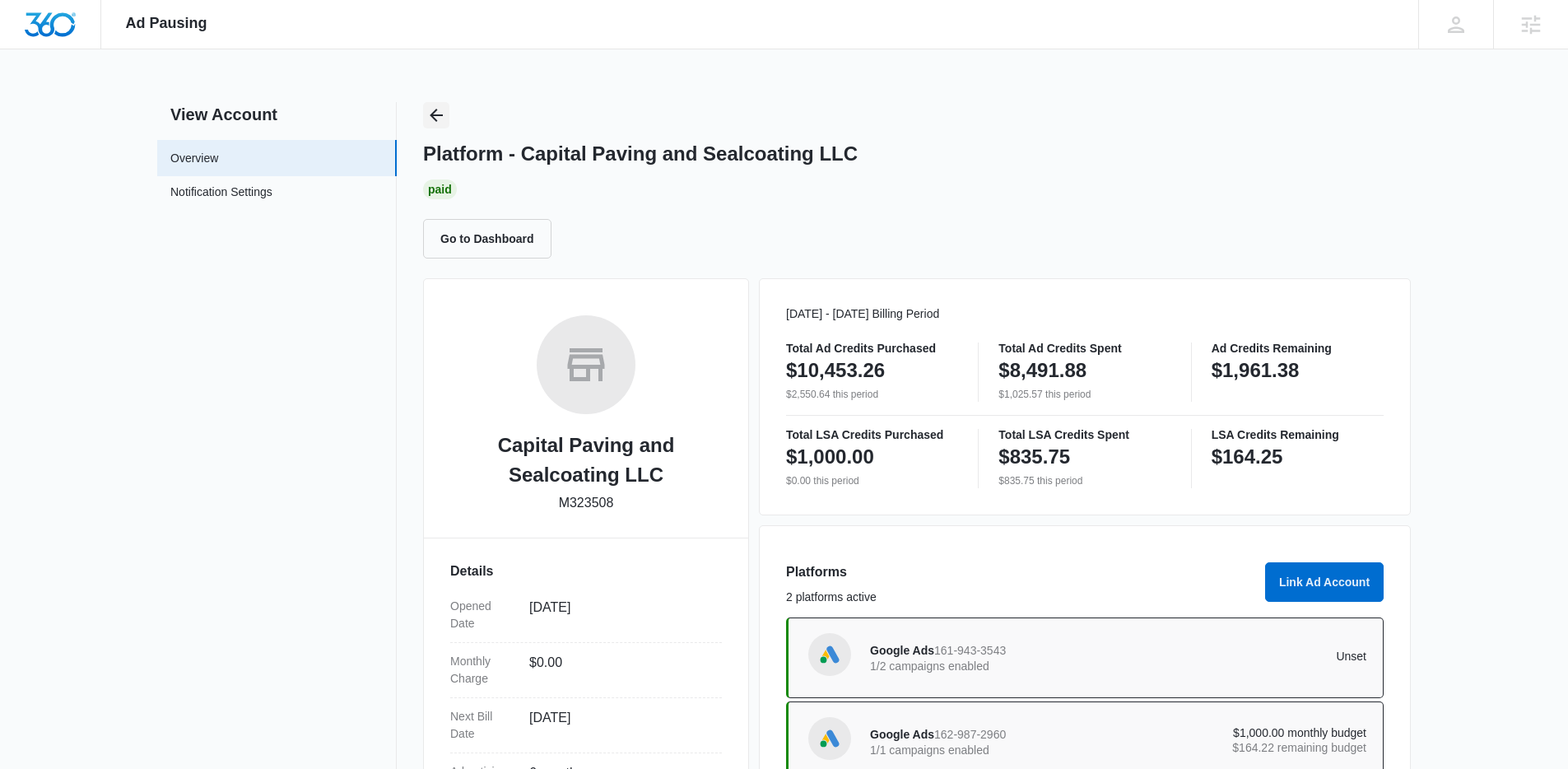
click at [438, 117] on icon "Back" at bounding box center [436, 115] width 20 height 20
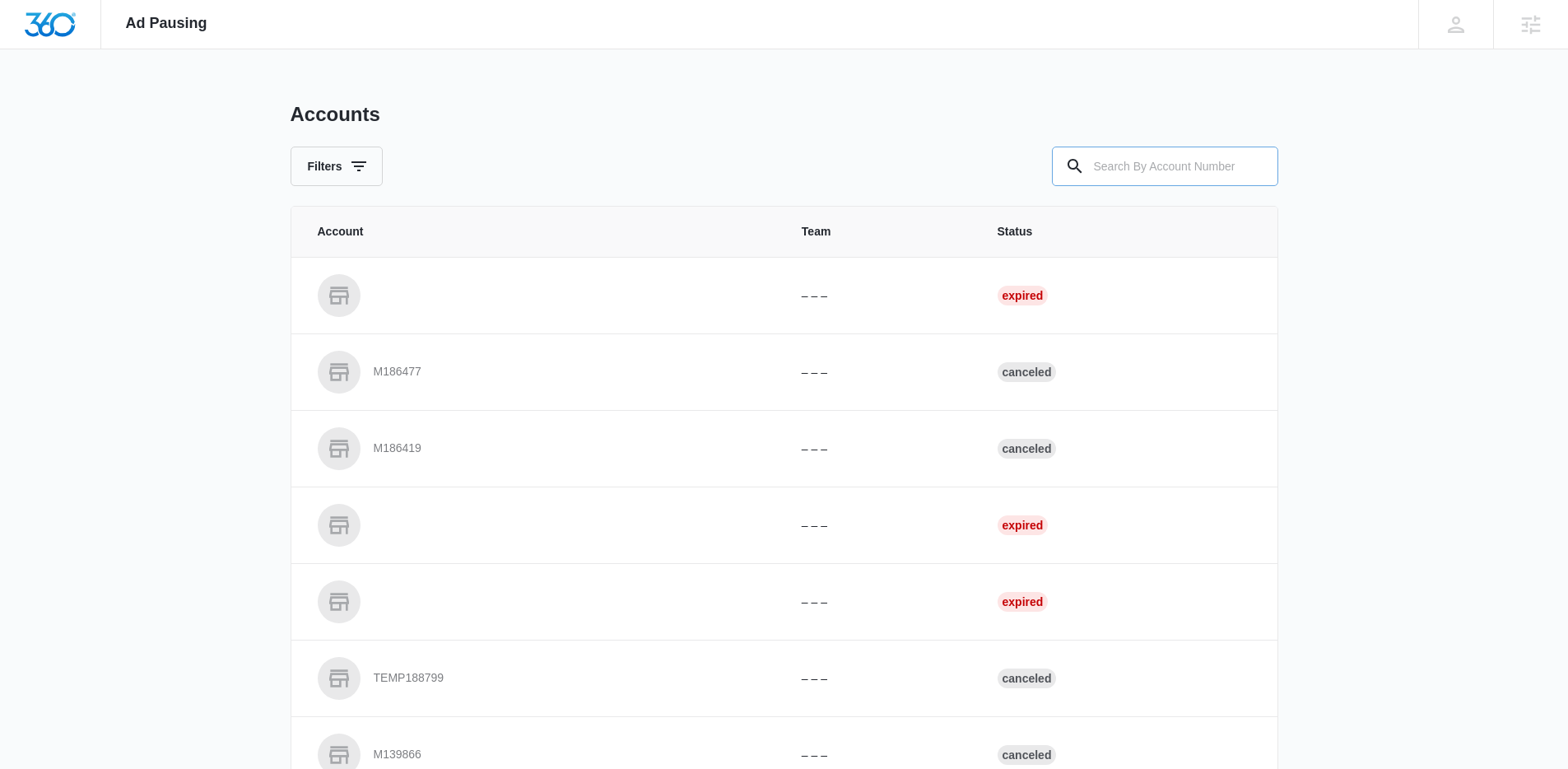
click at [1192, 172] on input "text" at bounding box center [1165, 166] width 226 height 39
paste input "M174842"
type input "M174842"
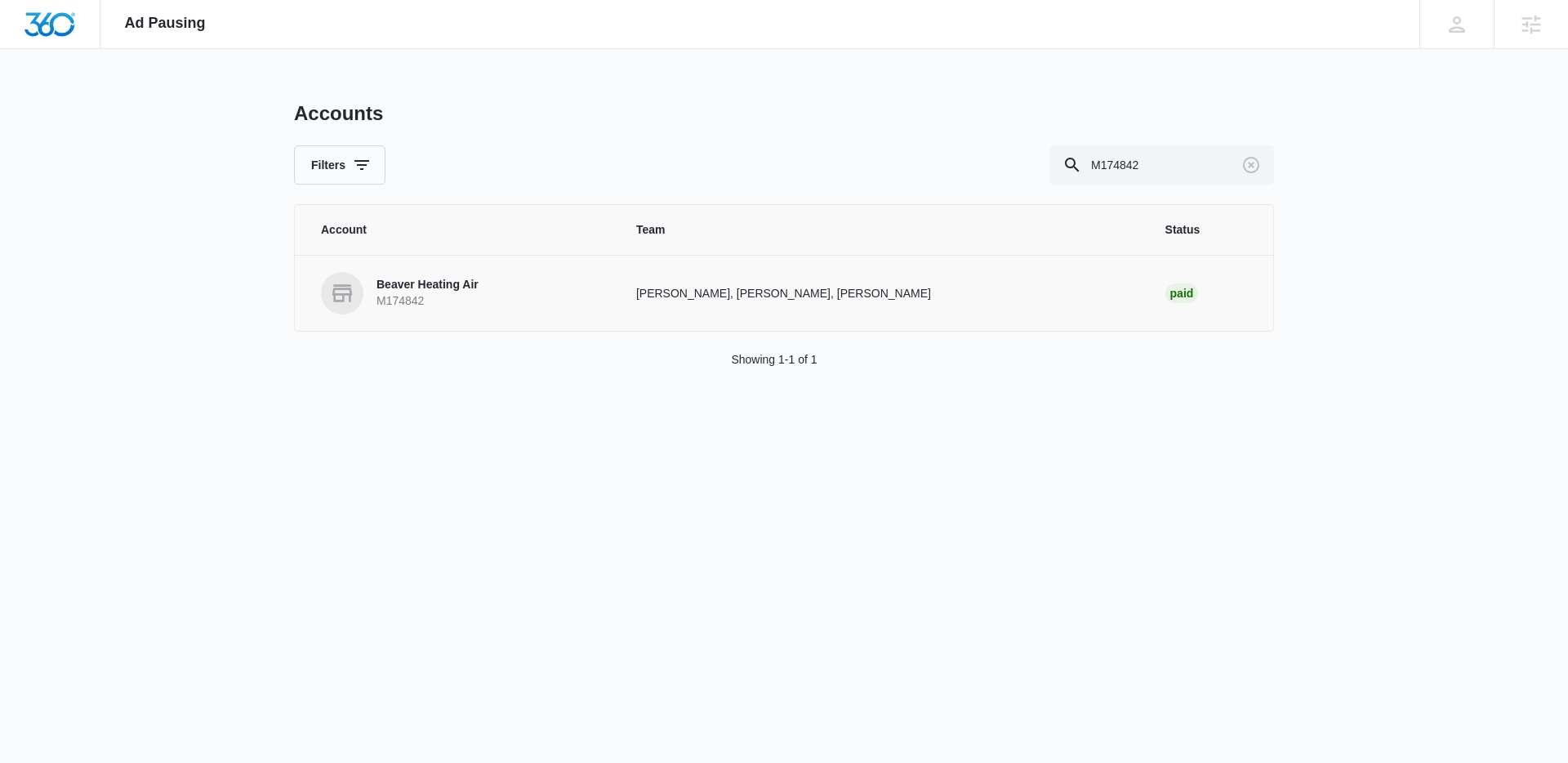
click at [450, 300] on p "M174842" at bounding box center [427, 302] width 102 height 17
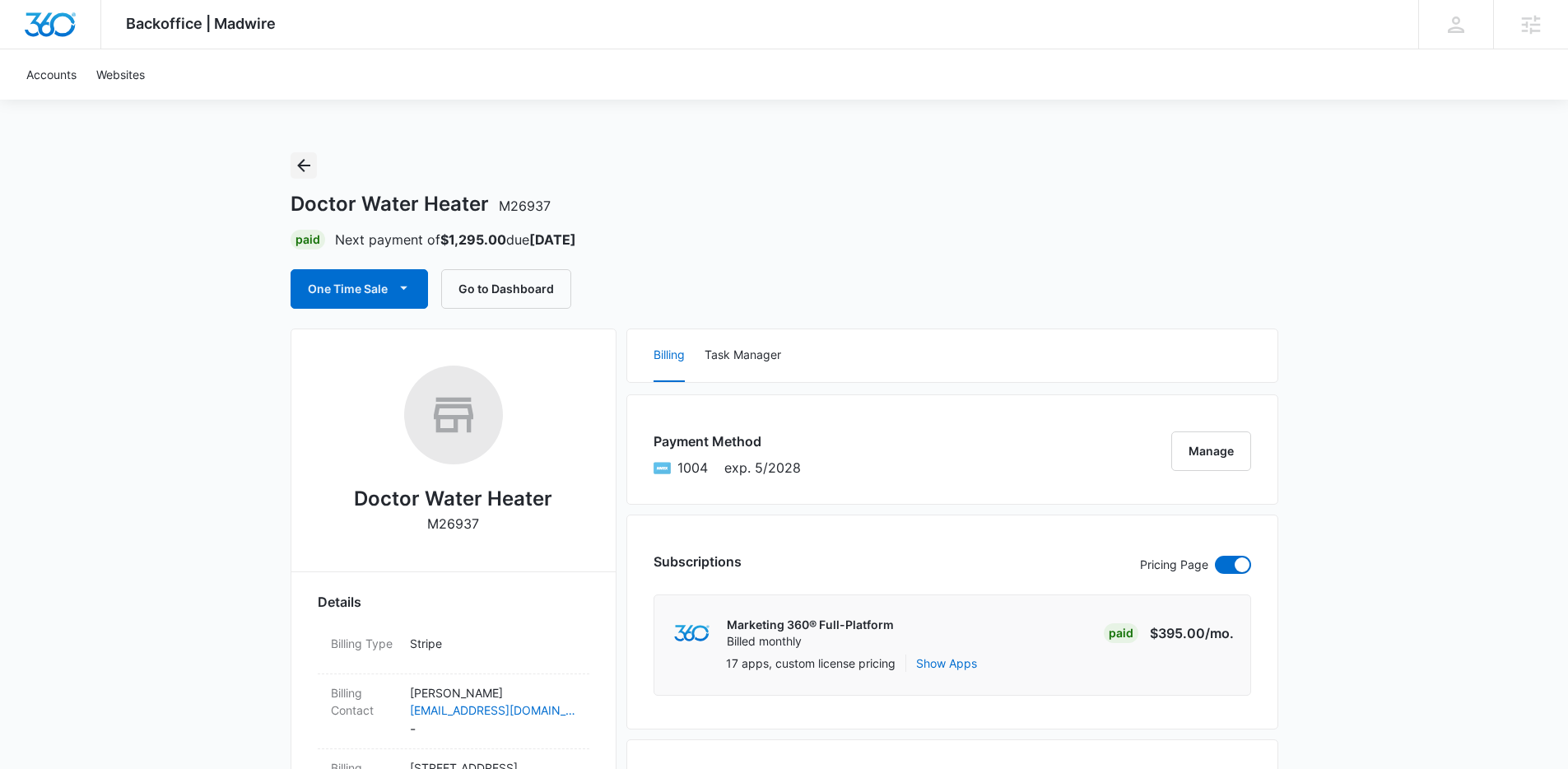
click at [315, 159] on button "Back" at bounding box center [304, 165] width 26 height 26
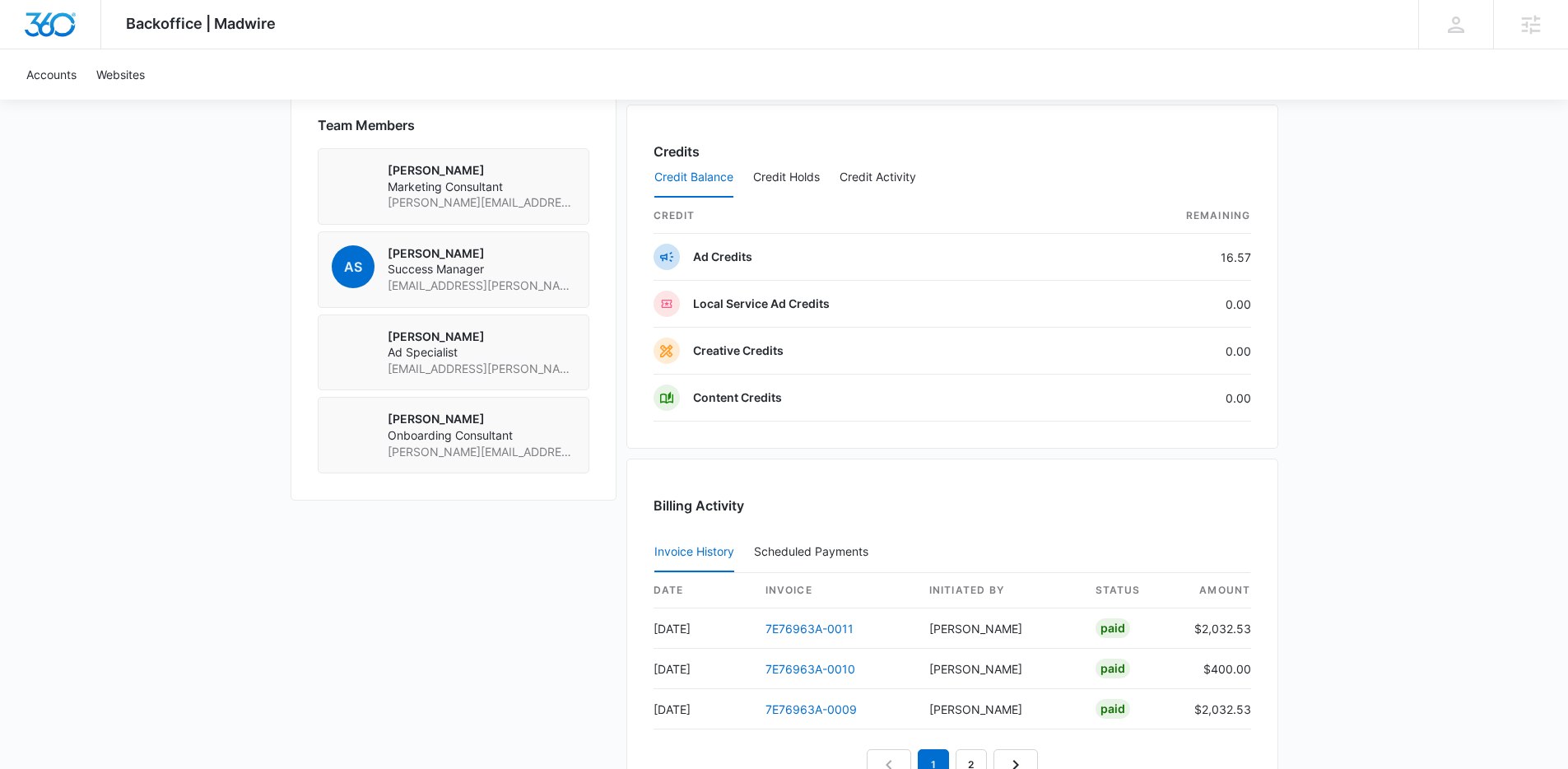
scroll to position [1308, 0]
